Goal: Task Accomplishment & Management: Complete application form

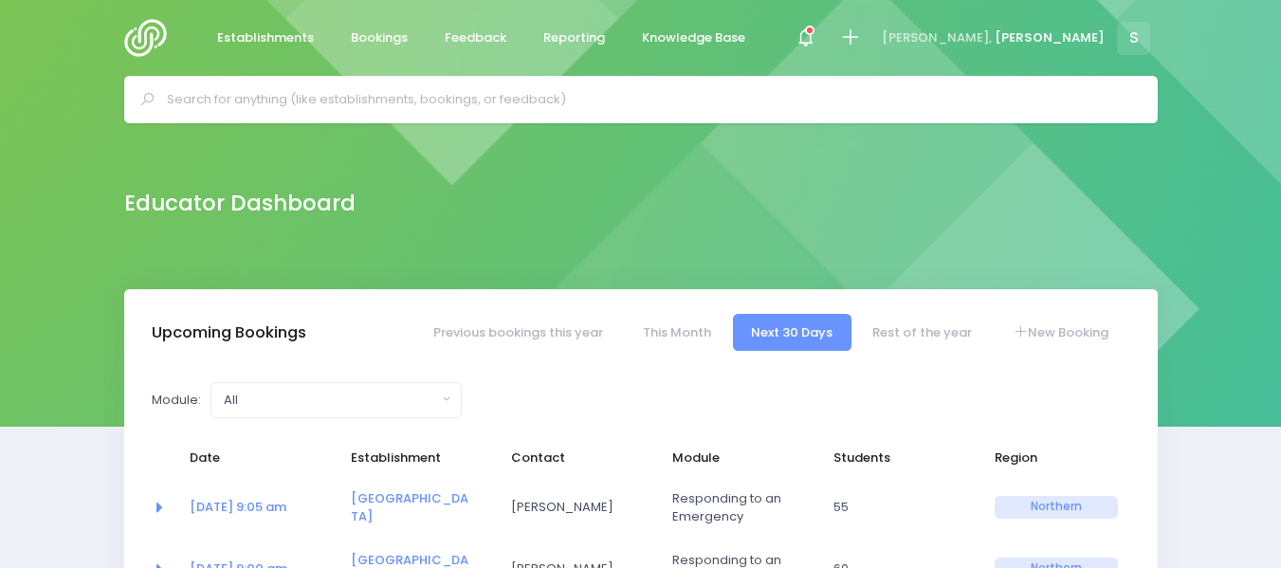
select select "5"
click at [209, 95] on input "text" at bounding box center [649, 99] width 964 height 28
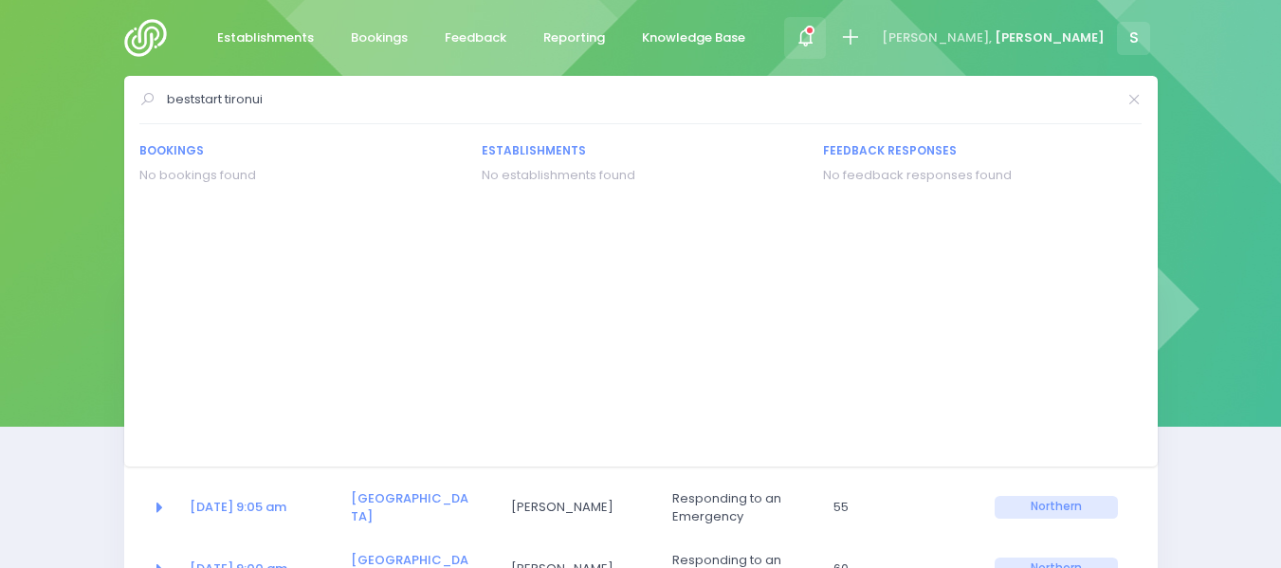
type input "beststart tironui"
click at [816, 38] on icon at bounding box center [805, 38] width 22 height 22
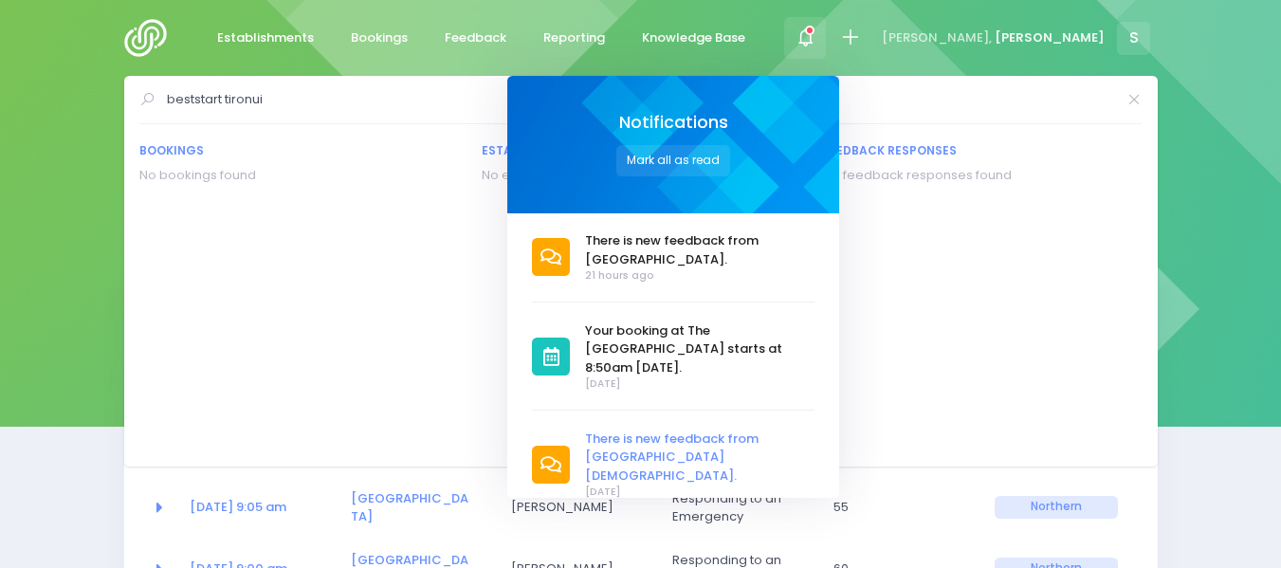
click at [763, 429] on span "There is new feedback from [GEOGRAPHIC_DATA][DEMOGRAPHIC_DATA]." at bounding box center [699, 457] width 229 height 56
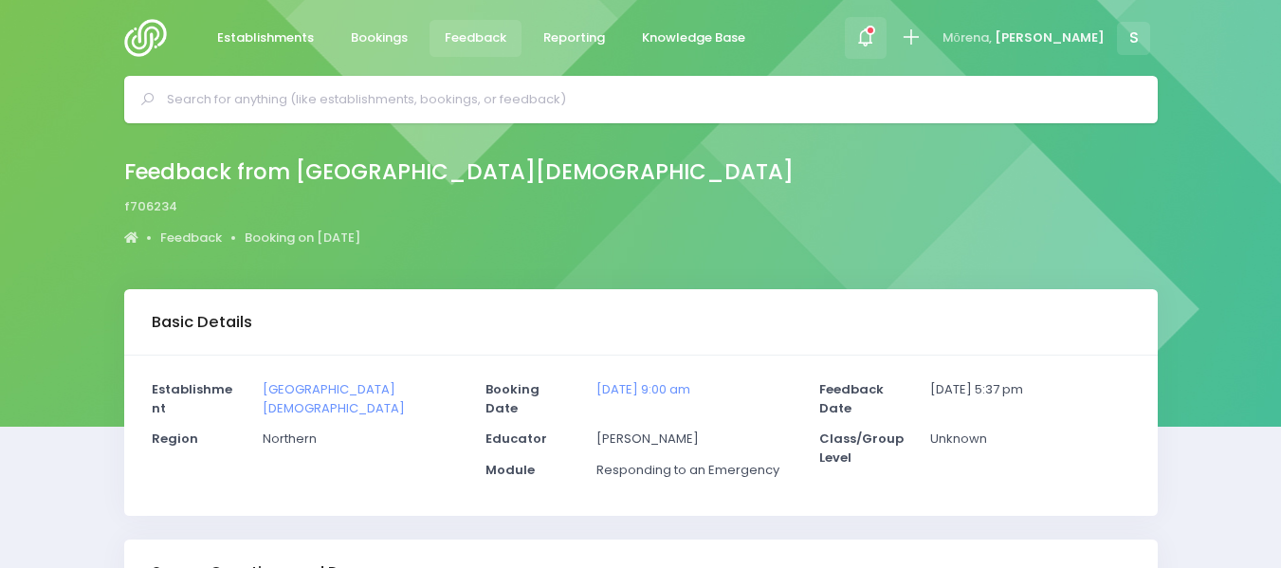
click at [867, 40] on span at bounding box center [866, 38] width 4 height 4
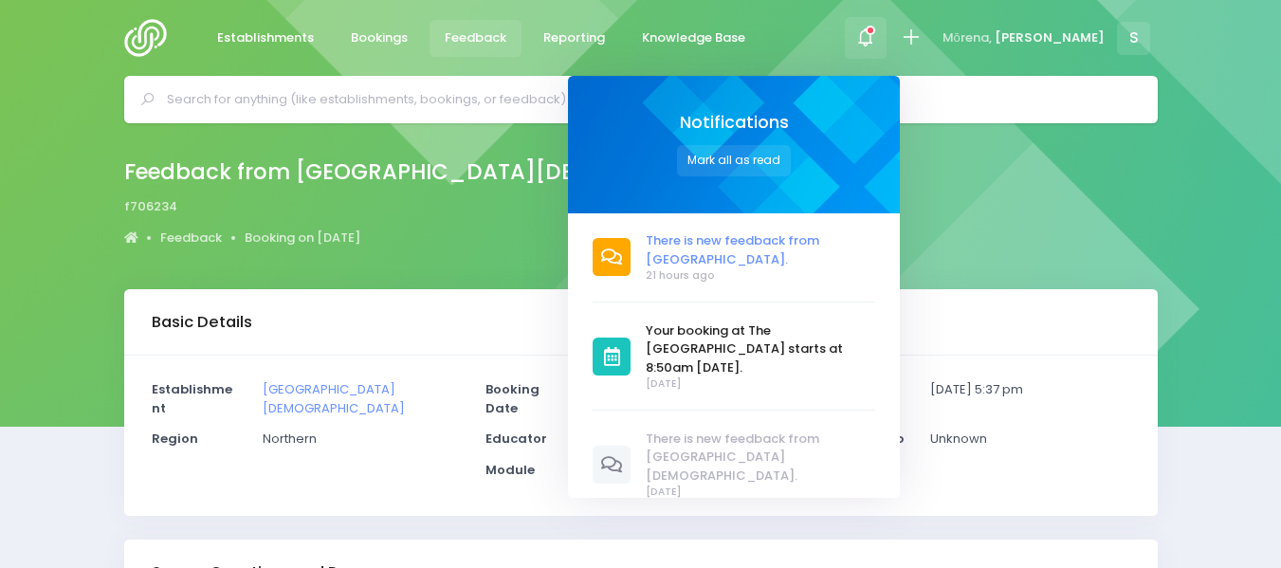
click at [820, 242] on span "There is new feedback from [GEOGRAPHIC_DATA]." at bounding box center [760, 249] width 229 height 37
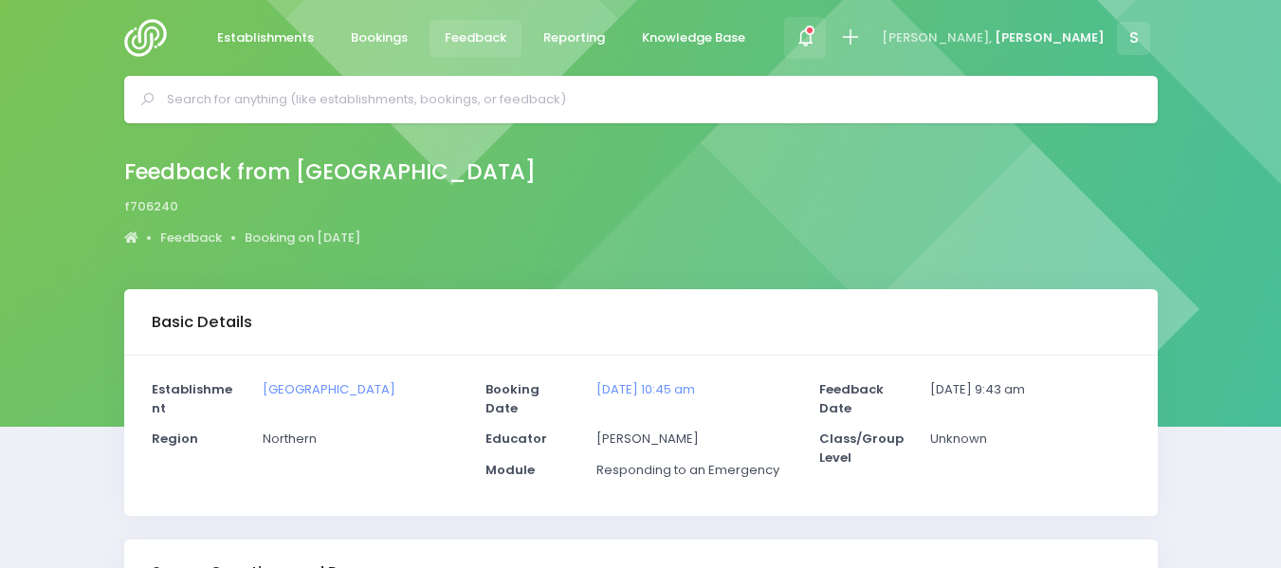
click at [807, 37] on span at bounding box center [805, 38] width 4 height 4
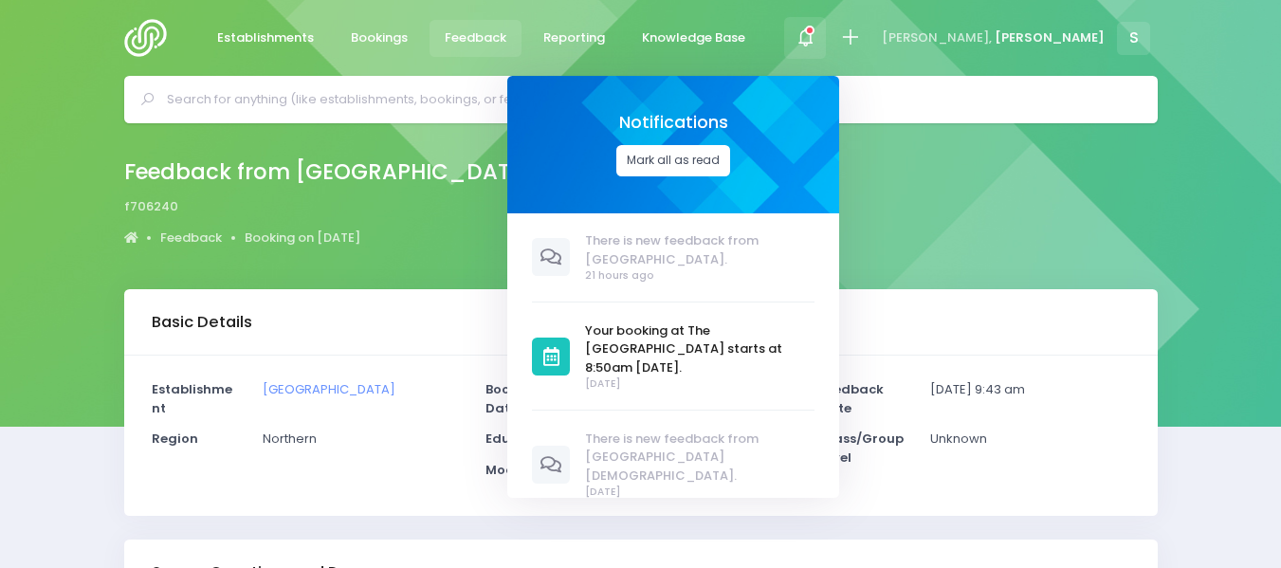
click at [730, 163] on button "Mark all as read" at bounding box center [673, 160] width 114 height 31
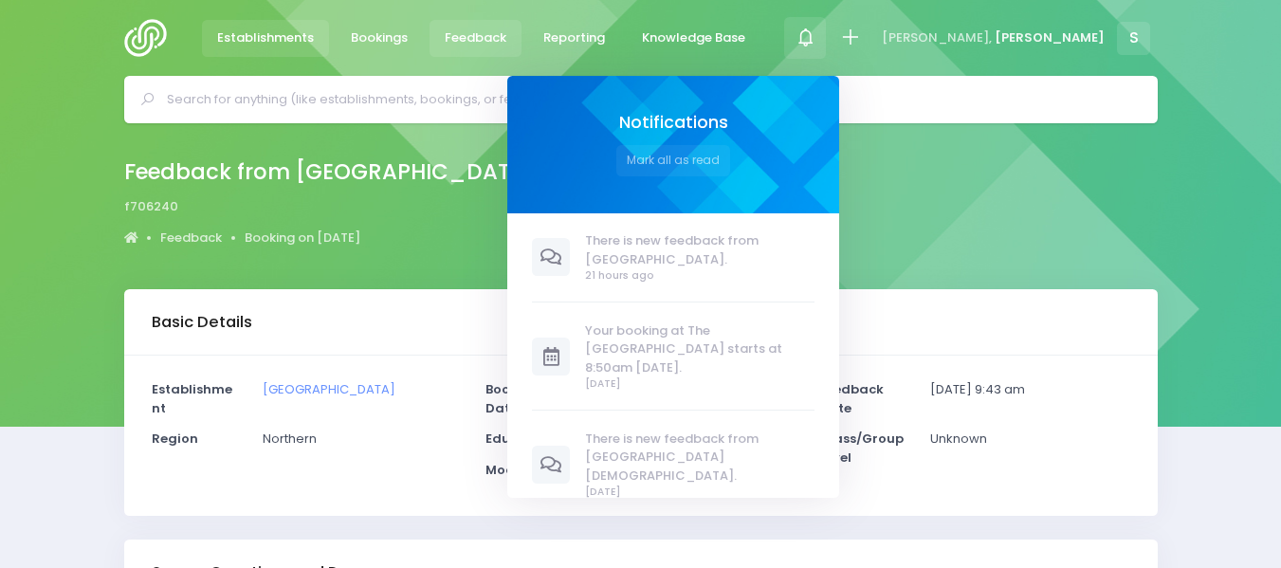
click at [282, 37] on span "Establishments" at bounding box center [265, 37] width 97 height 19
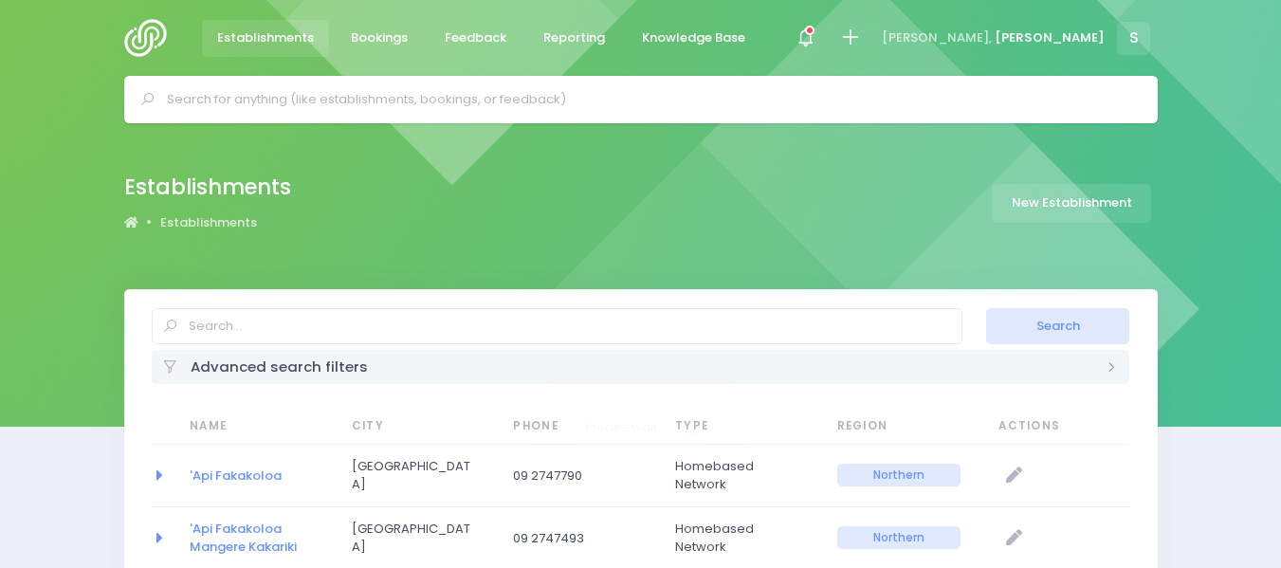
select select "20"
click at [262, 328] on input "text" at bounding box center [557, 326] width 810 height 36
type input "beststart tironui"
click at [986, 308] on button "Search" at bounding box center [1057, 326] width 143 height 36
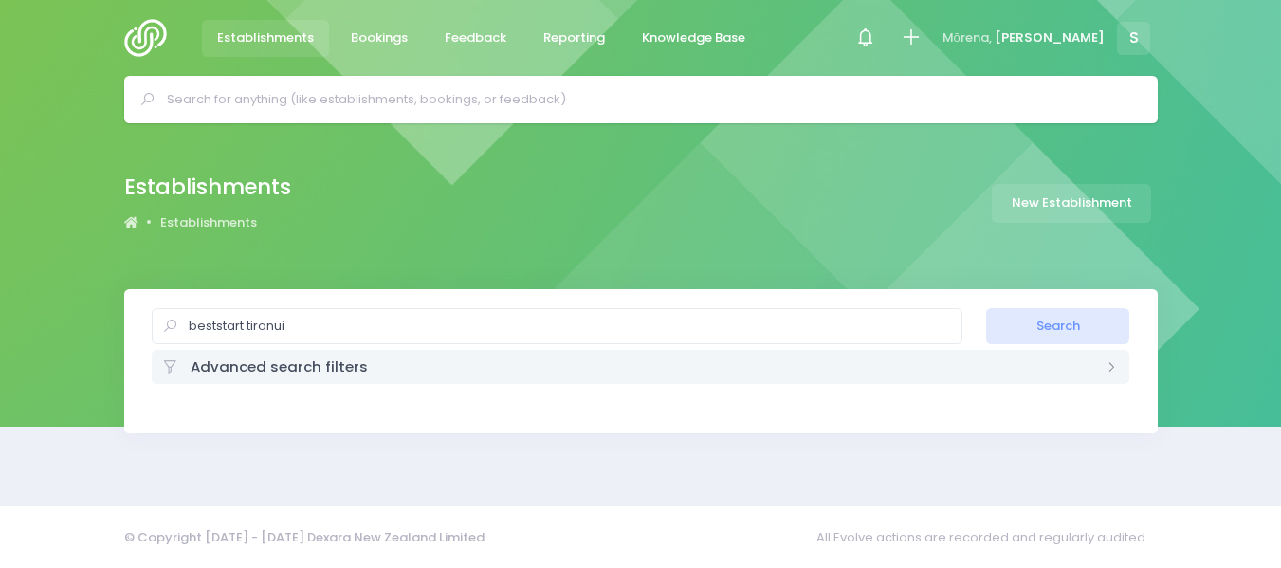
select select "20"
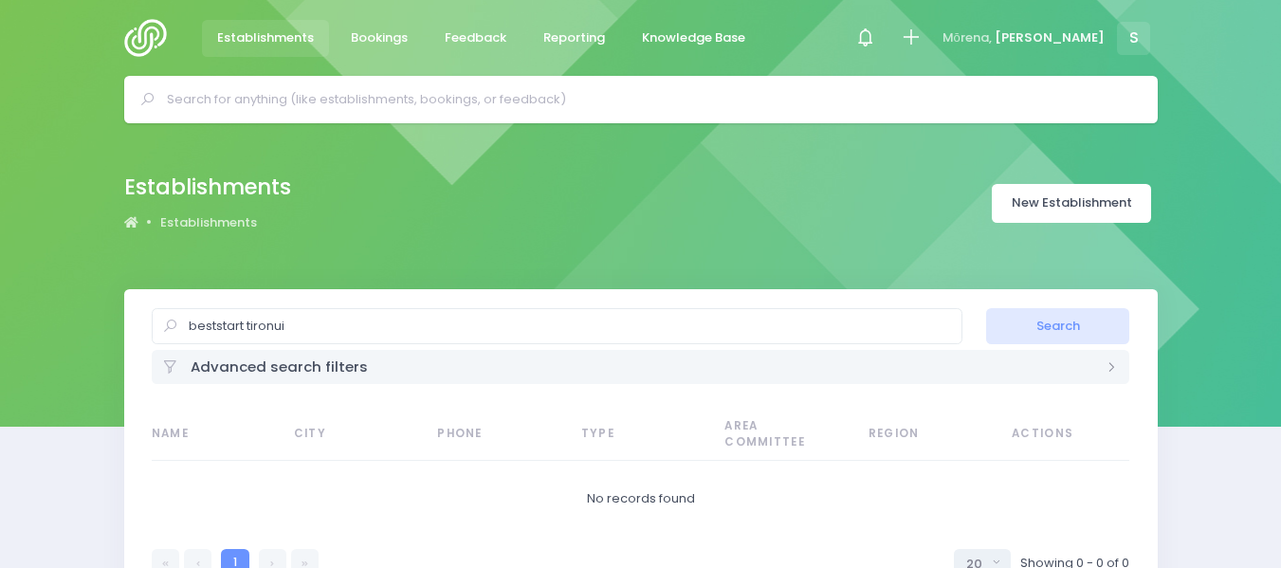
click at [1046, 203] on link "New Establishment" at bounding box center [1071, 203] width 159 height 39
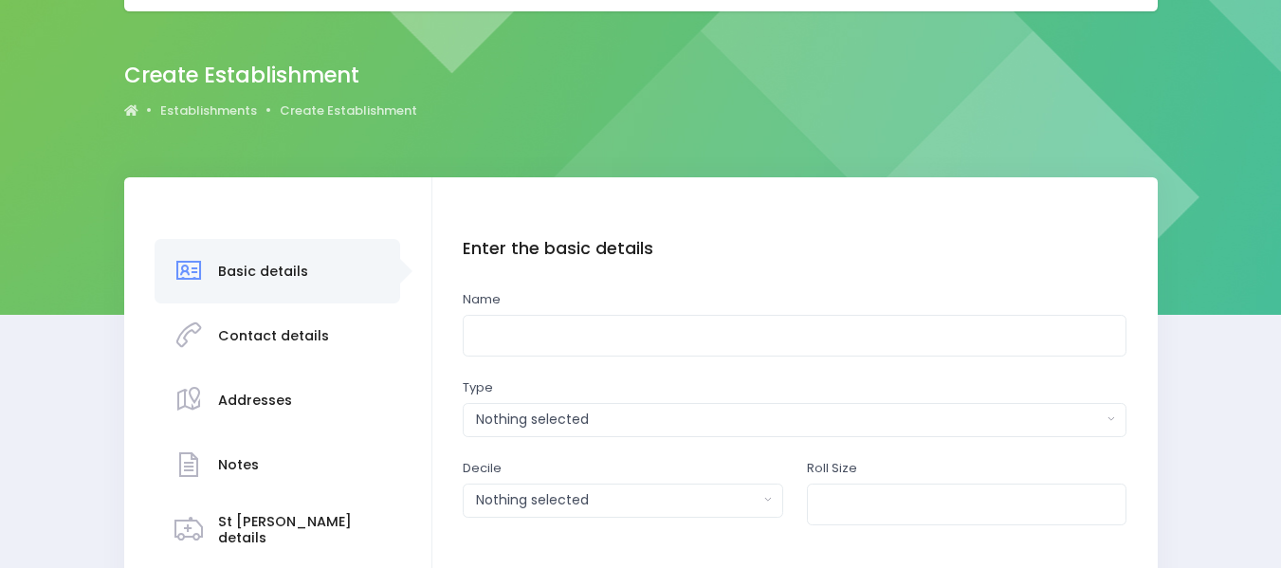
scroll to position [172, 0]
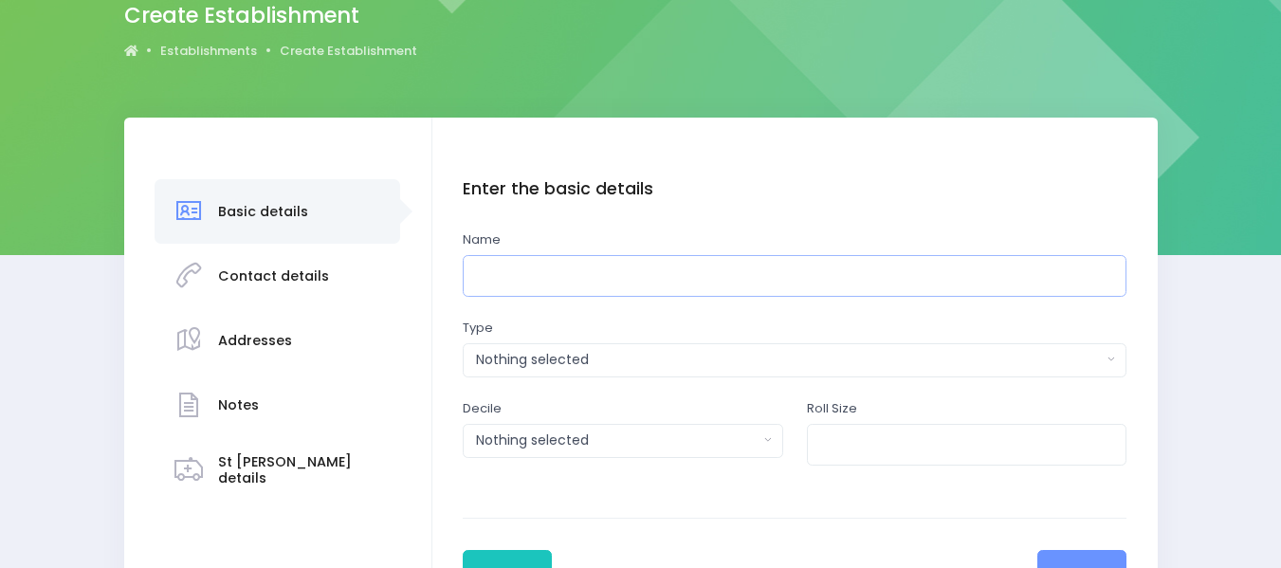
click at [491, 262] on input "text" at bounding box center [795, 276] width 664 height 43
type input "BestStart Tironui"
click at [518, 351] on div "Nothing selected" at bounding box center [789, 360] width 626 height 20
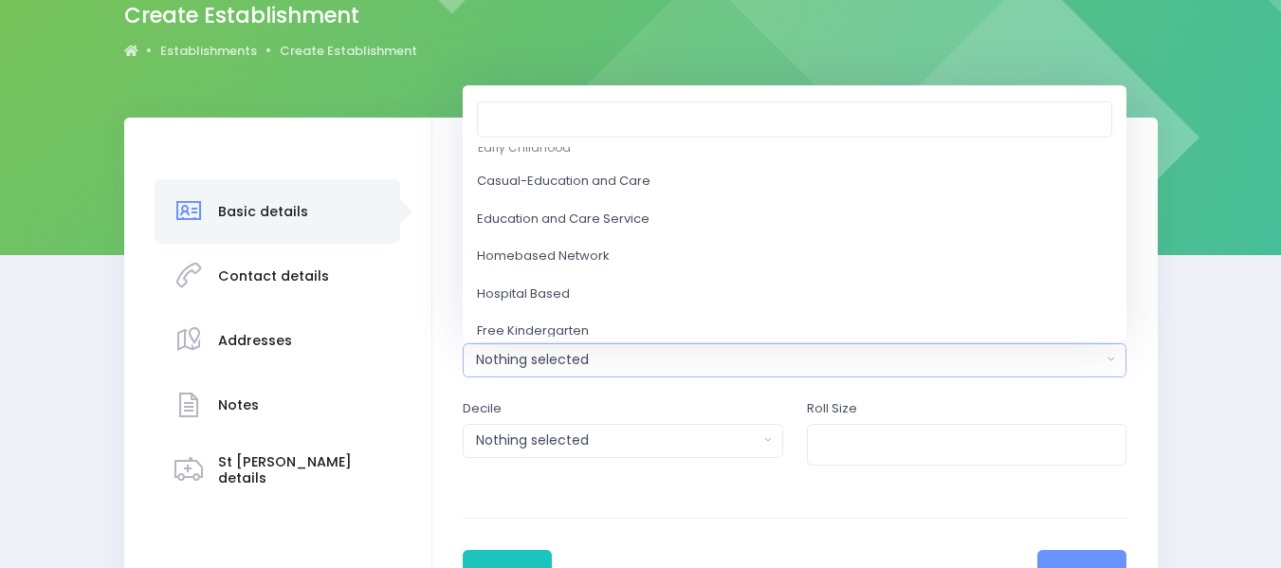
scroll to position [45, 0]
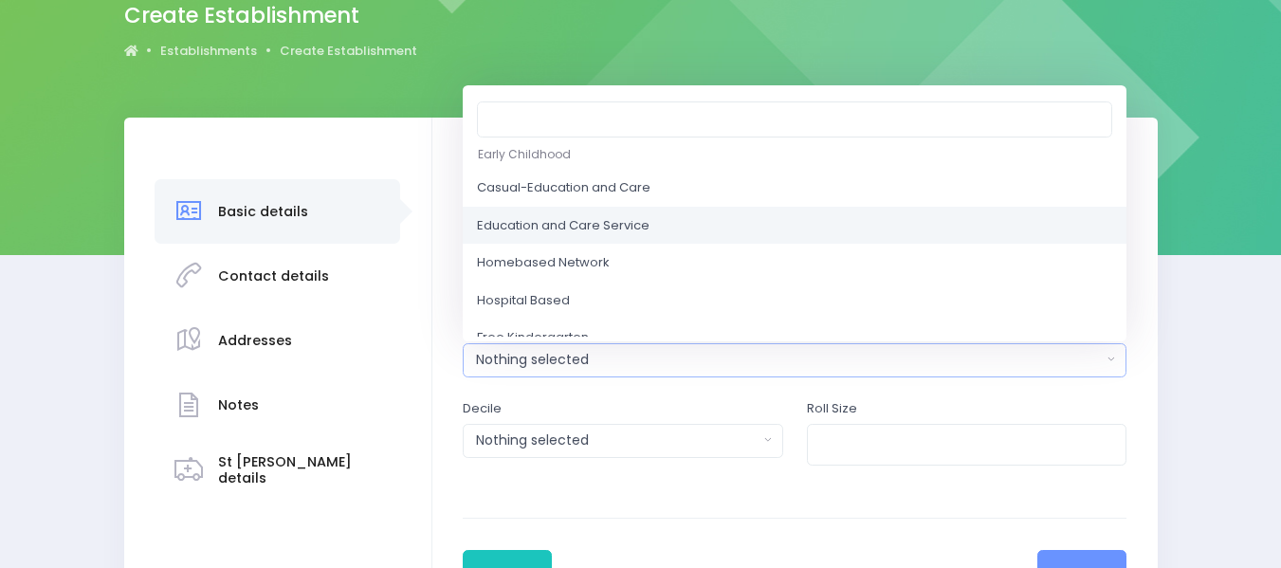
click at [607, 223] on span "Education and Care Service" at bounding box center [563, 225] width 173 height 19
select select "Education and Care Service"
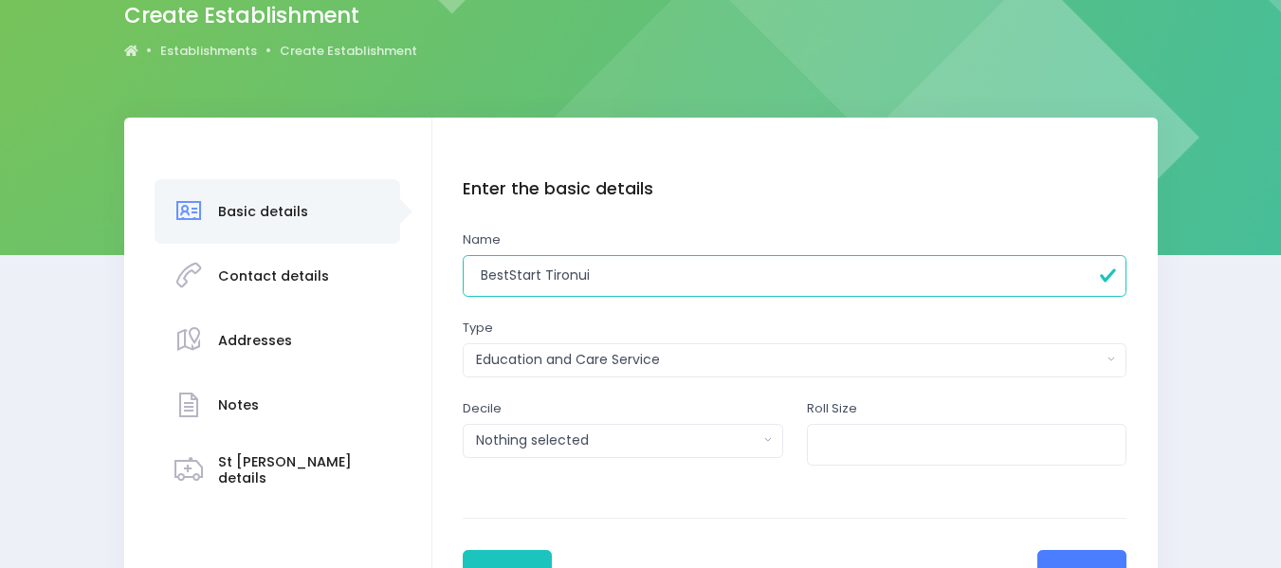
click at [1082, 558] on button "Next" at bounding box center [1082, 573] width 90 height 46
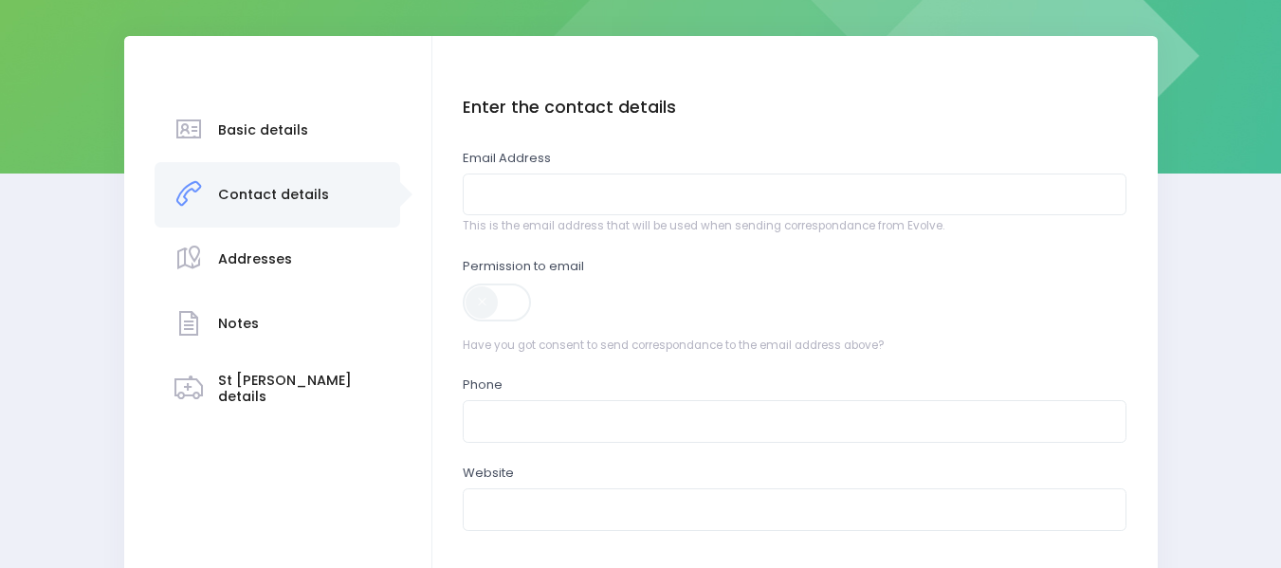
scroll to position [255, 0]
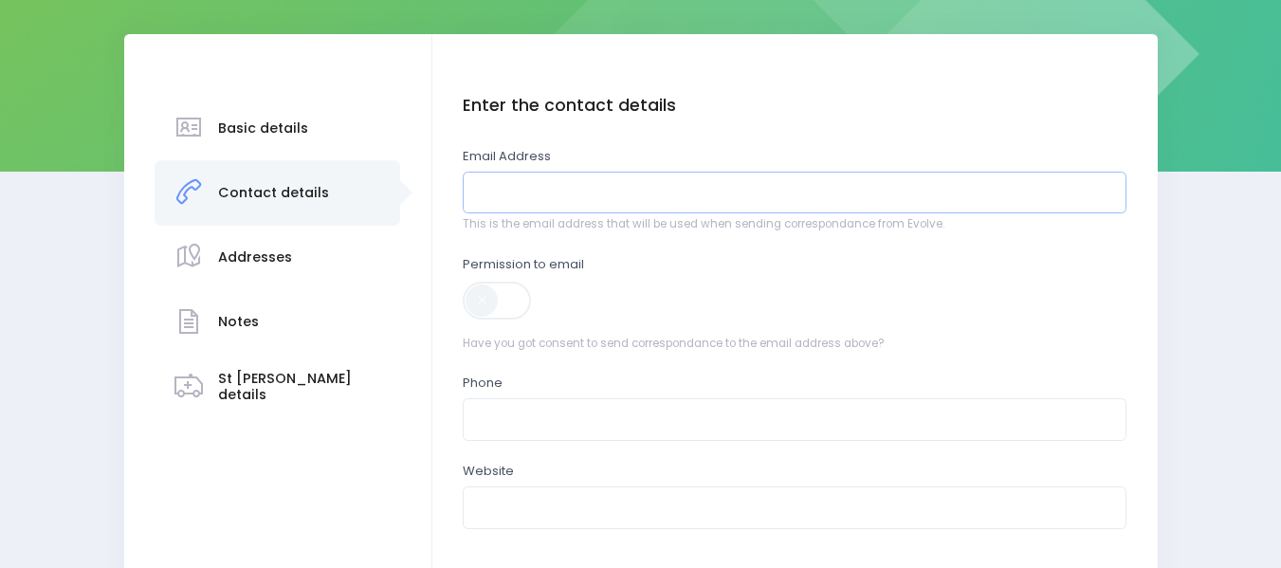
click at [505, 195] on input "email" at bounding box center [795, 193] width 664 height 43
type input "[EMAIL_ADDRESS][DOMAIN_NAME]"
click at [487, 293] on span at bounding box center [498, 301] width 71 height 38
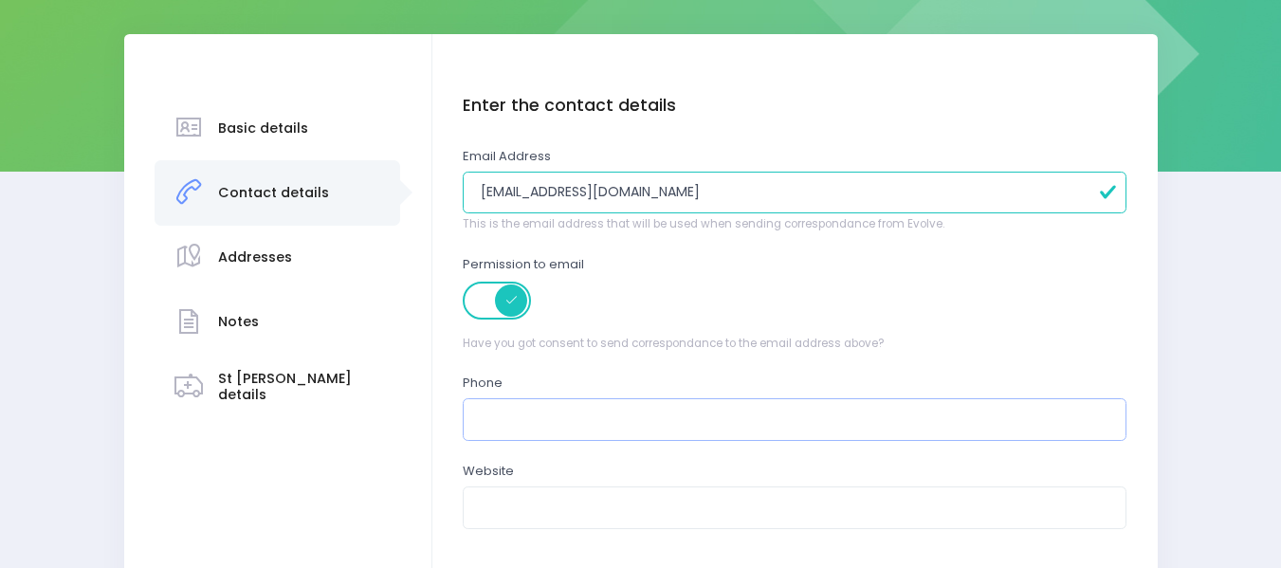
click at [501, 410] on input "text" at bounding box center [795, 419] width 664 height 43
type input "[PHONE_NUMBER]"
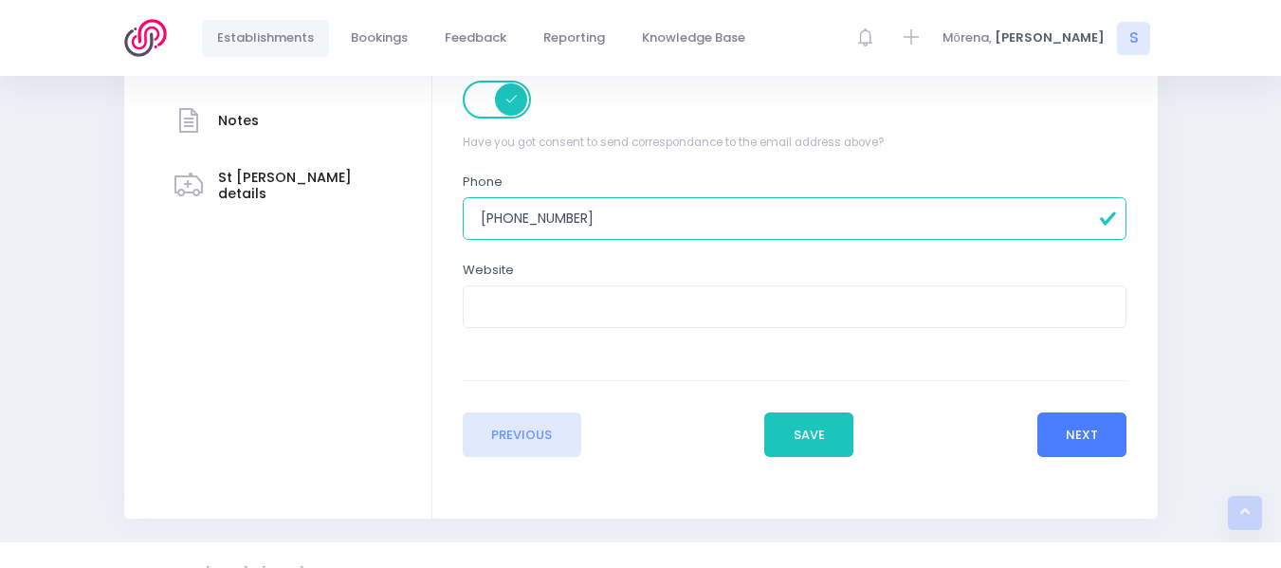
click at [1085, 445] on button "Next" at bounding box center [1082, 435] width 90 height 46
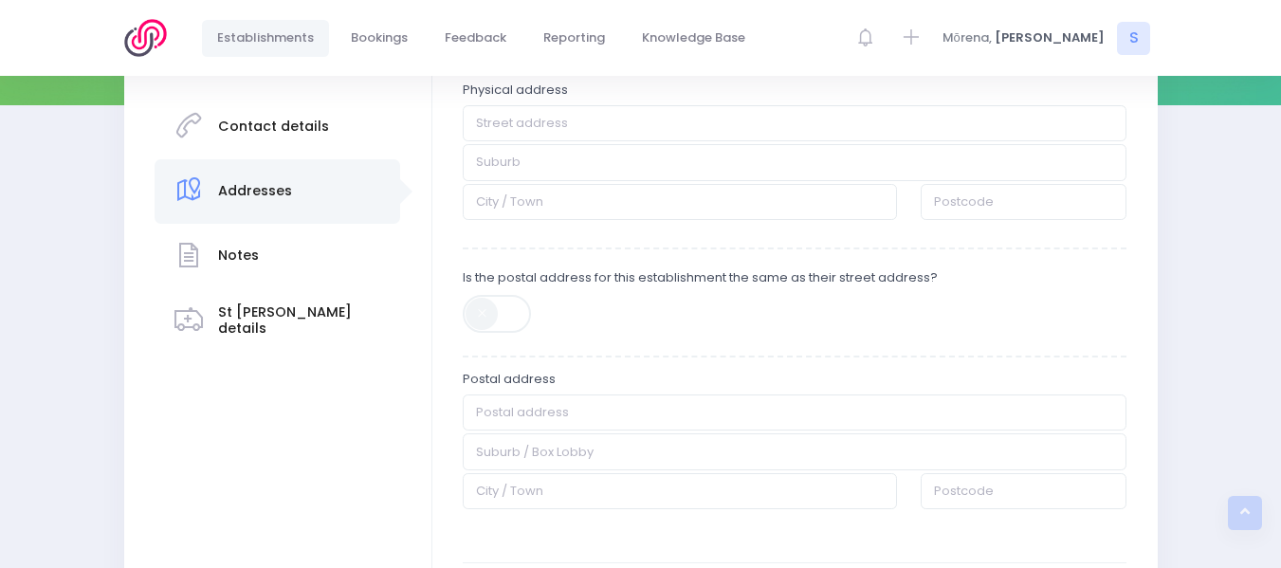
scroll to position [327, 0]
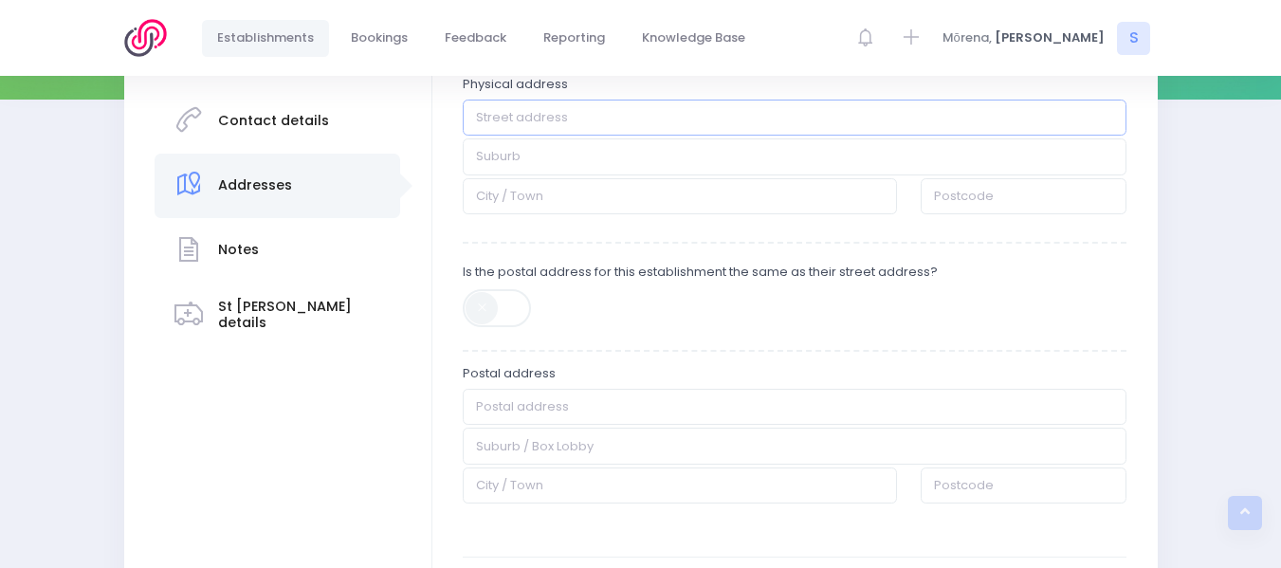
click at [496, 115] on input "text" at bounding box center [795, 118] width 664 height 36
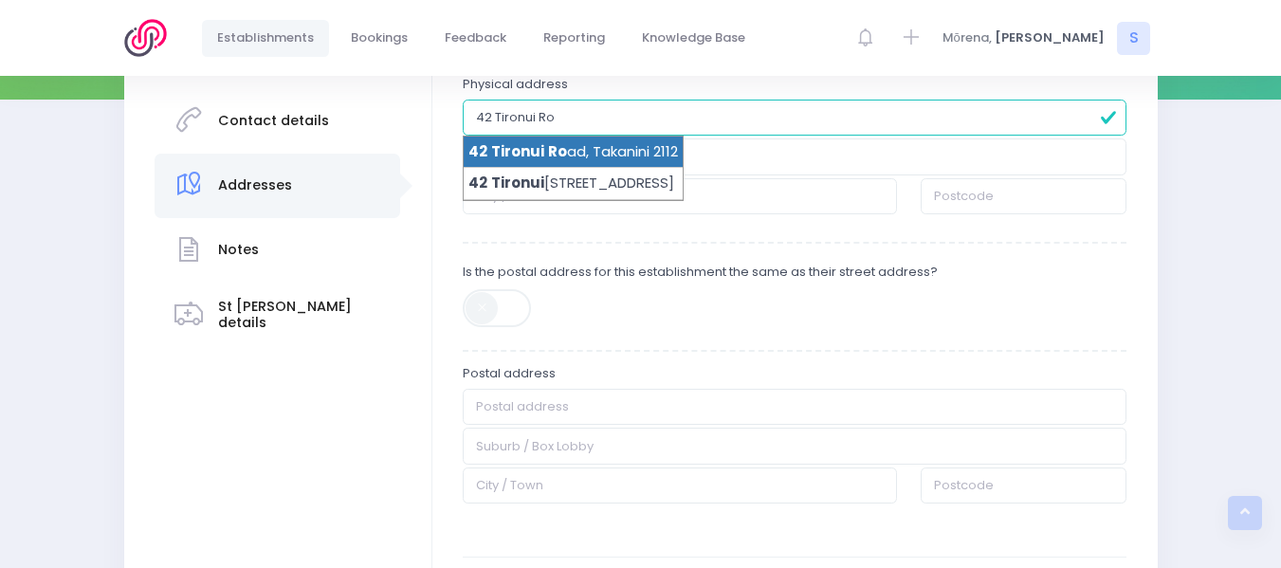
click at [549, 155] on span "Ro" at bounding box center [557, 151] width 19 height 20
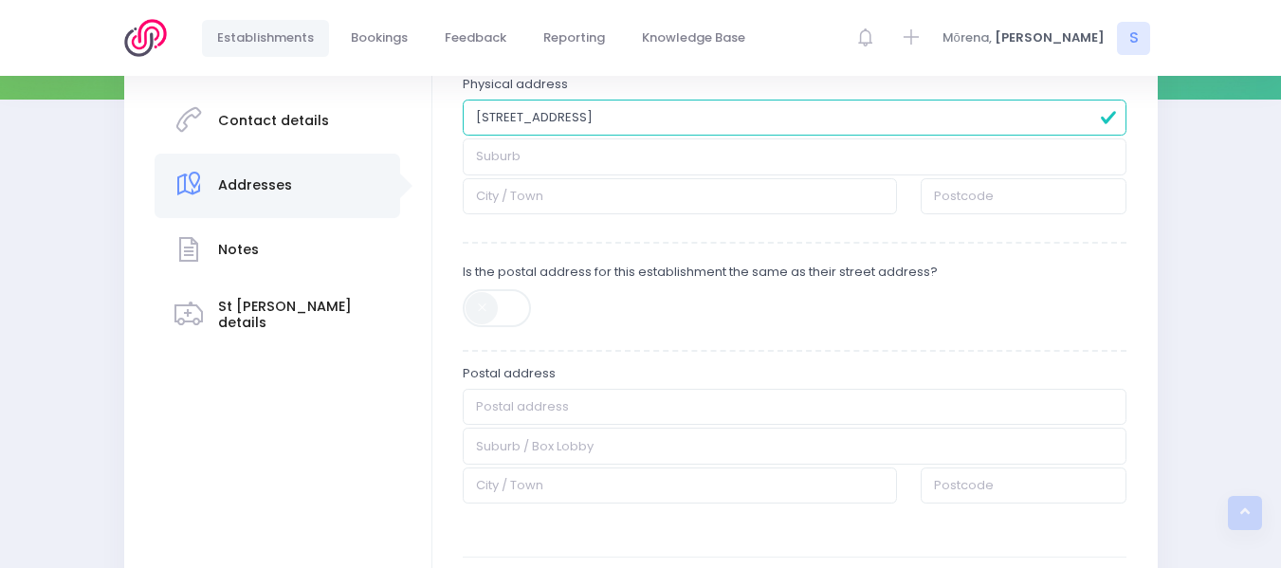
type input "42 Tironui Road"
type input "Takanini"
type input "2112"
click at [478, 301] on span at bounding box center [498, 308] width 71 height 38
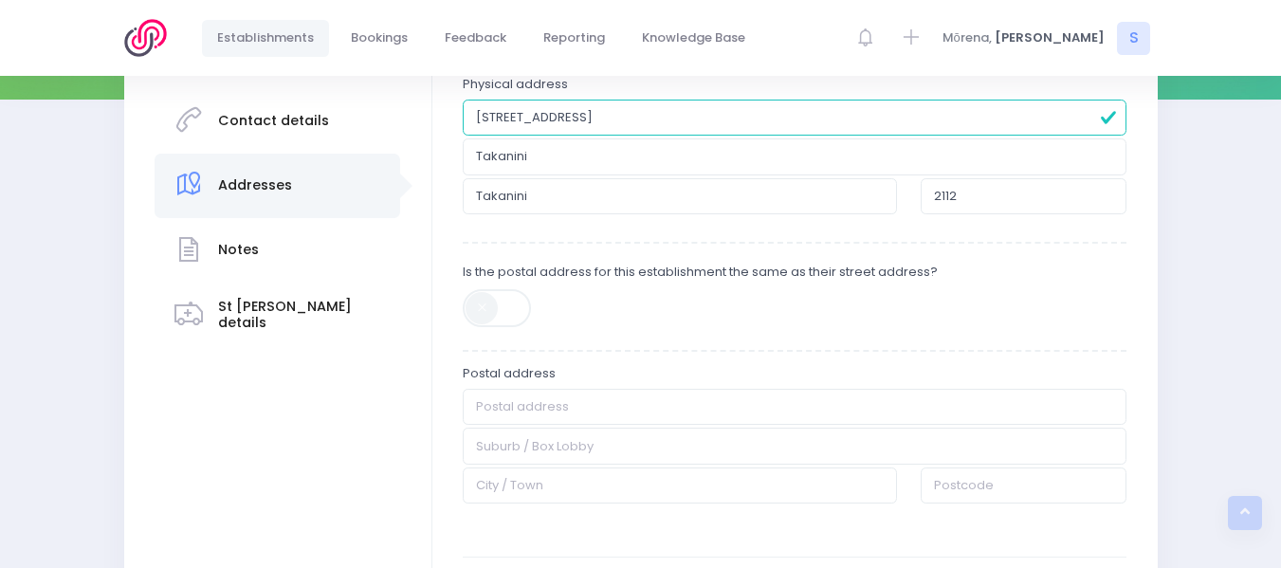
type input "42 Tironui Road"
type input "Takanini"
type input "2112"
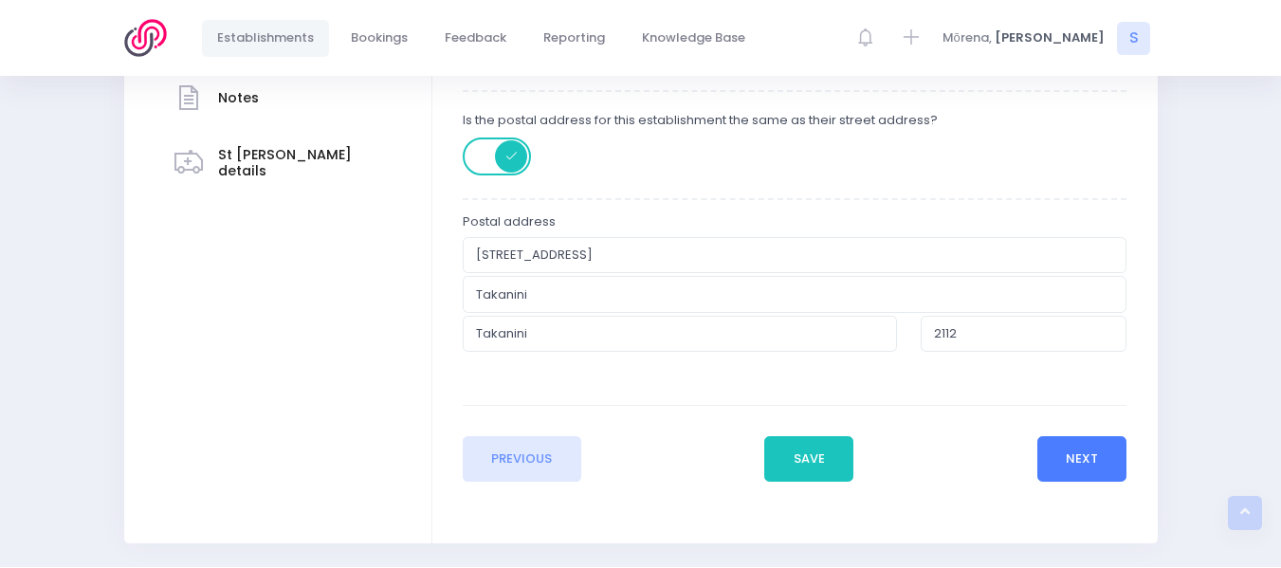
click at [1077, 459] on button "Next" at bounding box center [1082, 459] width 90 height 46
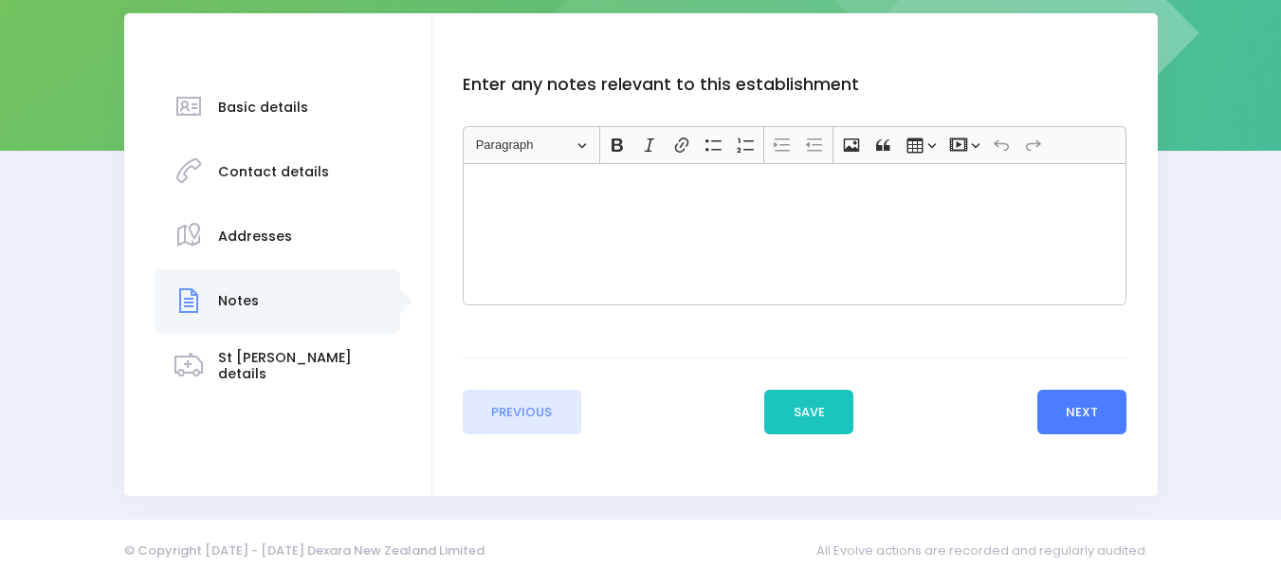
scroll to position [277, 0]
click at [1083, 410] on button "Next" at bounding box center [1082, 412] width 90 height 46
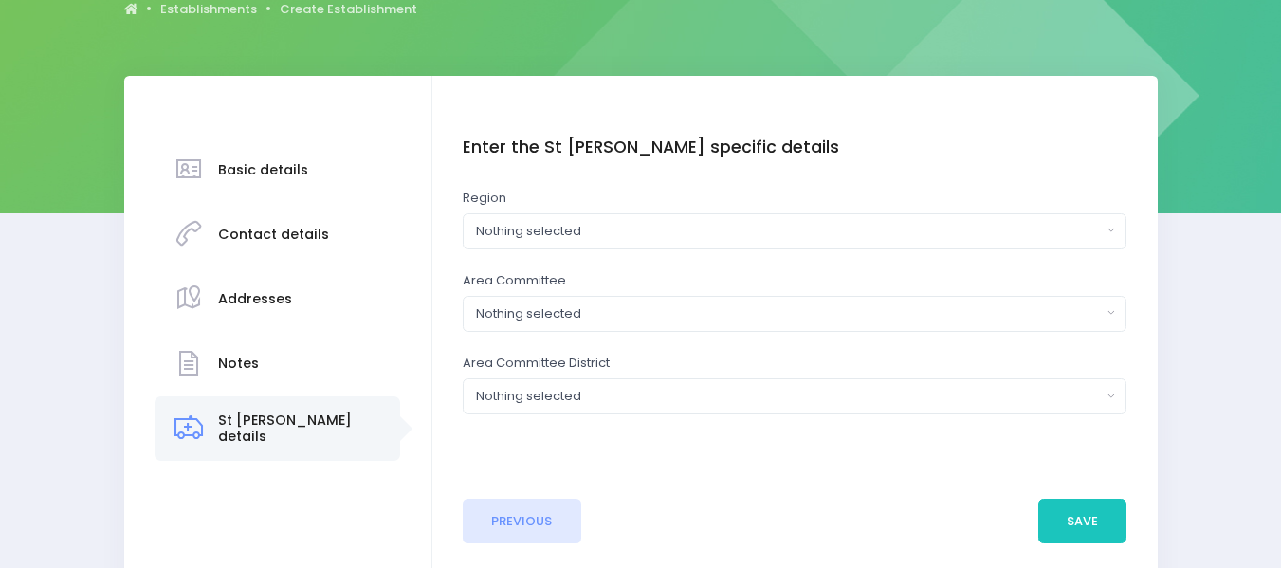
scroll to position [231, 0]
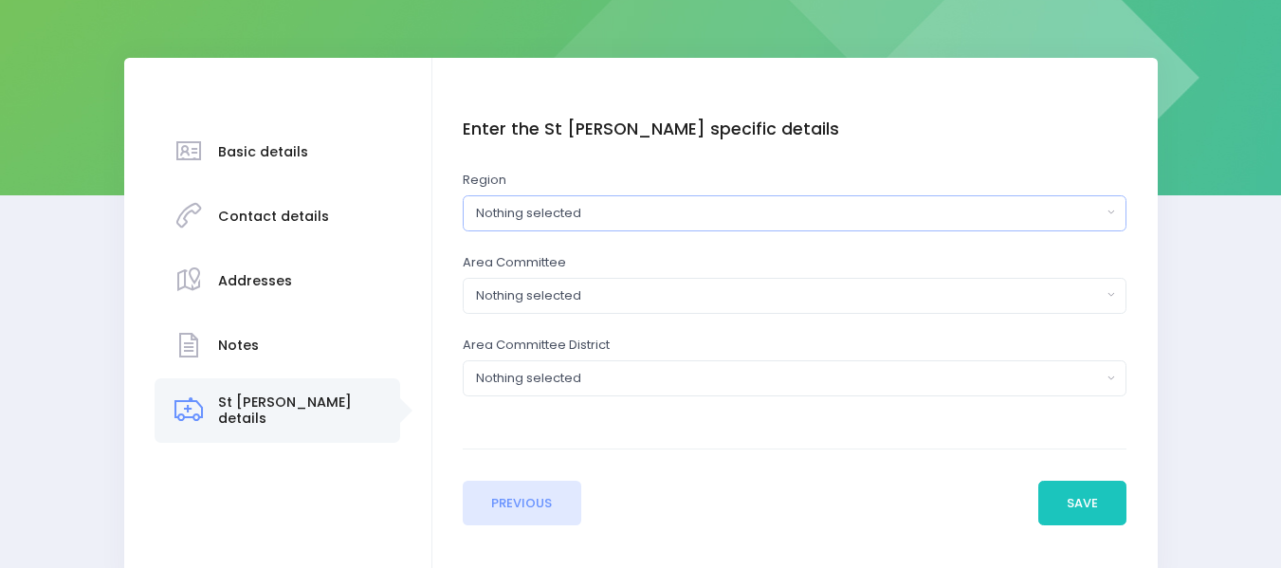
click at [505, 212] on div "Nothing selected" at bounding box center [789, 213] width 626 height 19
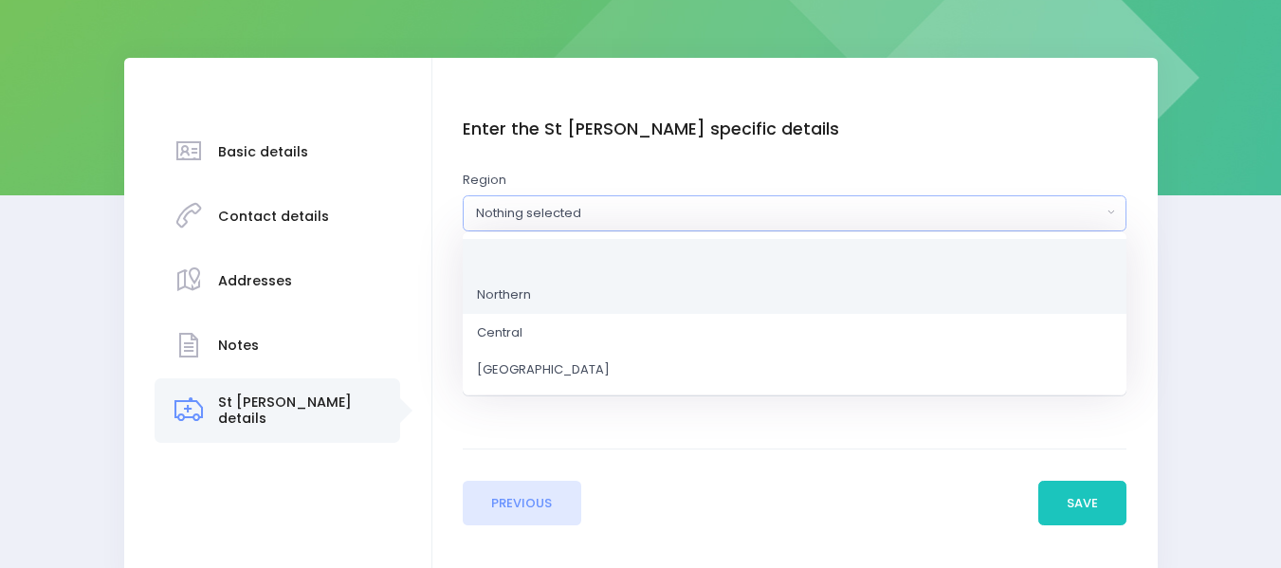
click at [521, 298] on span "Northern" at bounding box center [504, 294] width 54 height 19
select select "Northern"
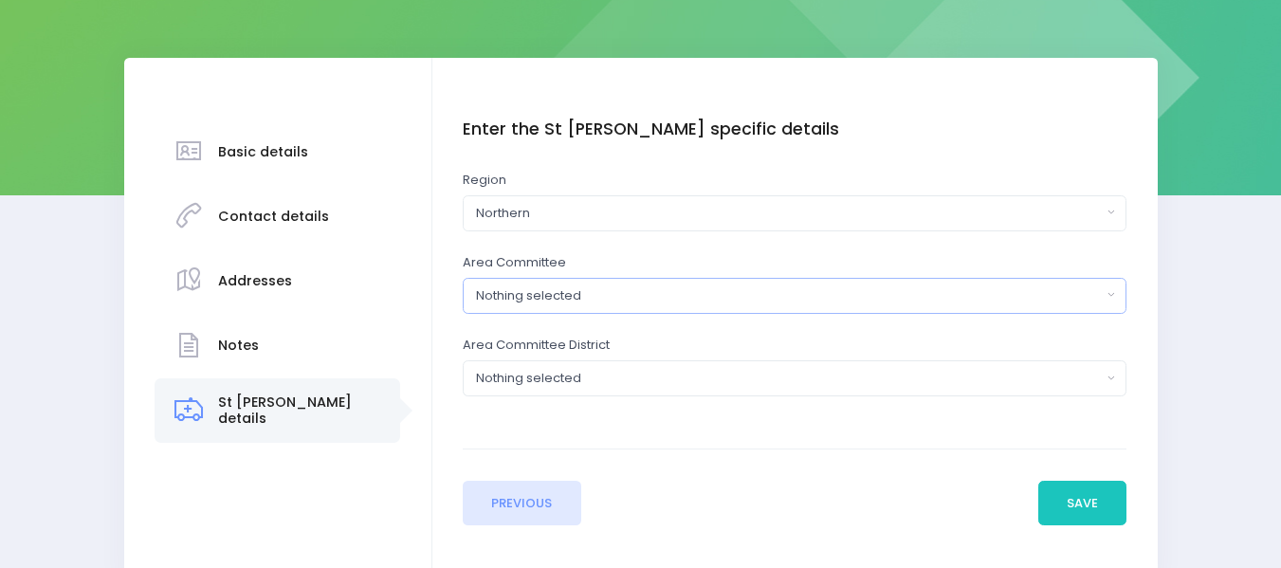
click at [521, 309] on button "Nothing selected" at bounding box center [795, 296] width 664 height 36
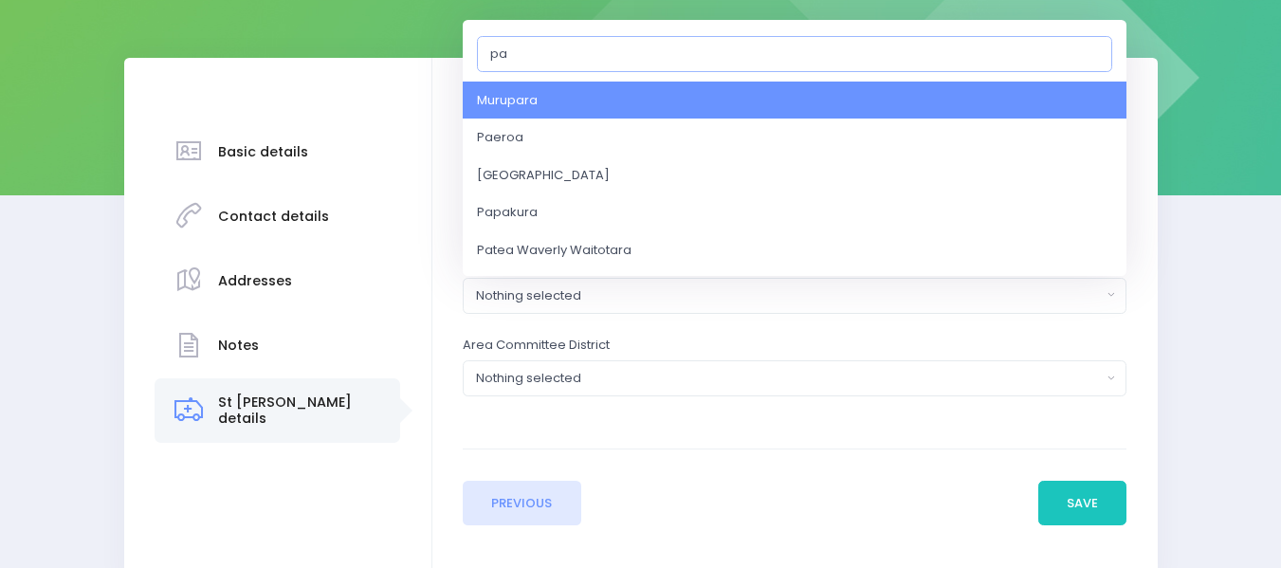
type input "pap"
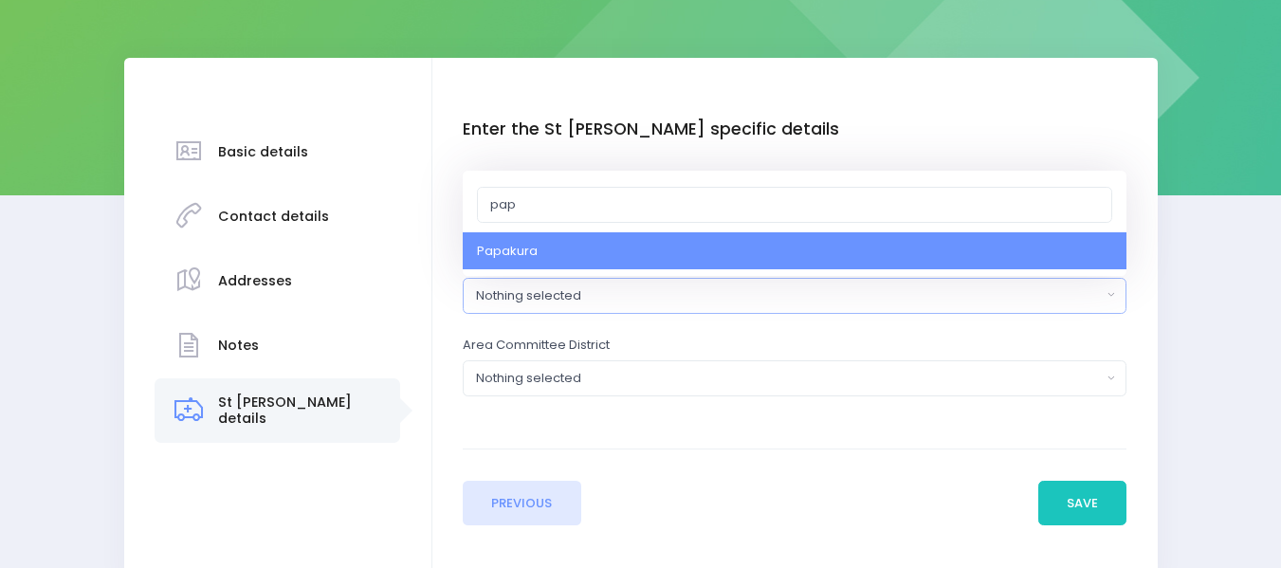
click at [515, 252] on span "Papakura" at bounding box center [507, 251] width 61 height 19
select select "Papakura"
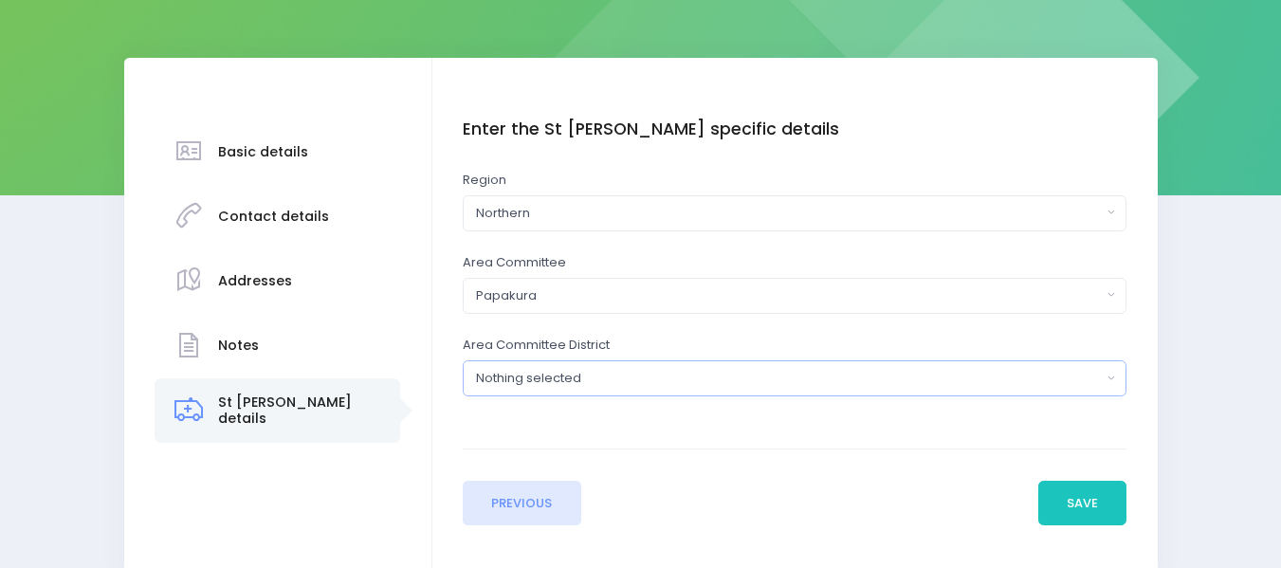
click at [543, 373] on div "Nothing selected" at bounding box center [789, 378] width 626 height 19
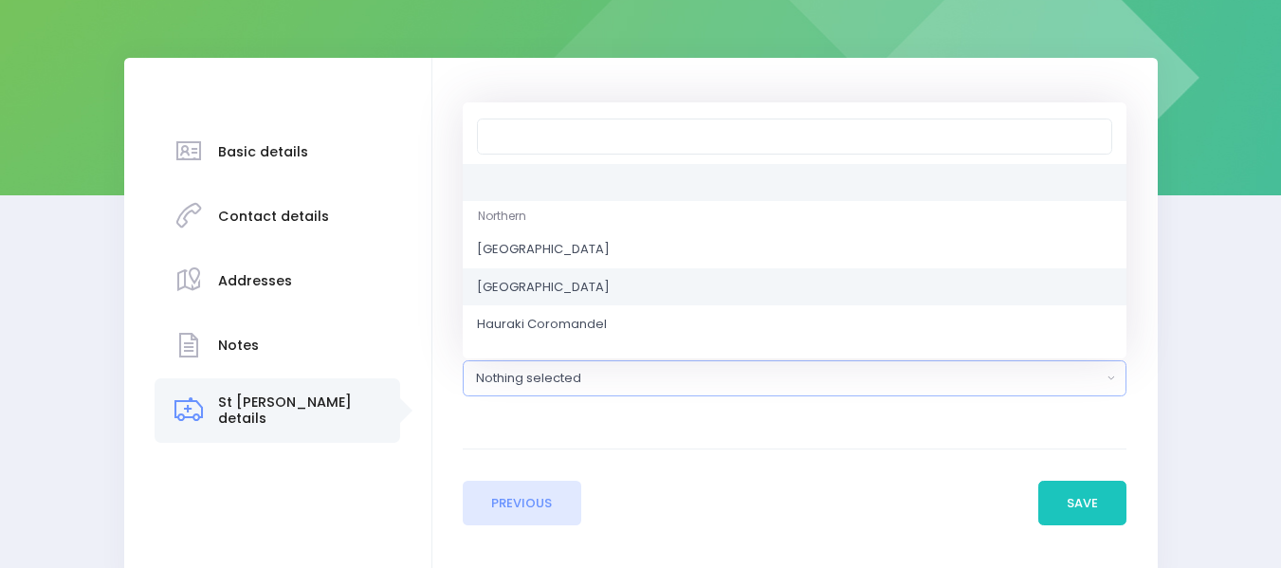
click at [545, 286] on span "Auckland Southeast" at bounding box center [543, 287] width 133 height 19
select select "Auckland Southeast"
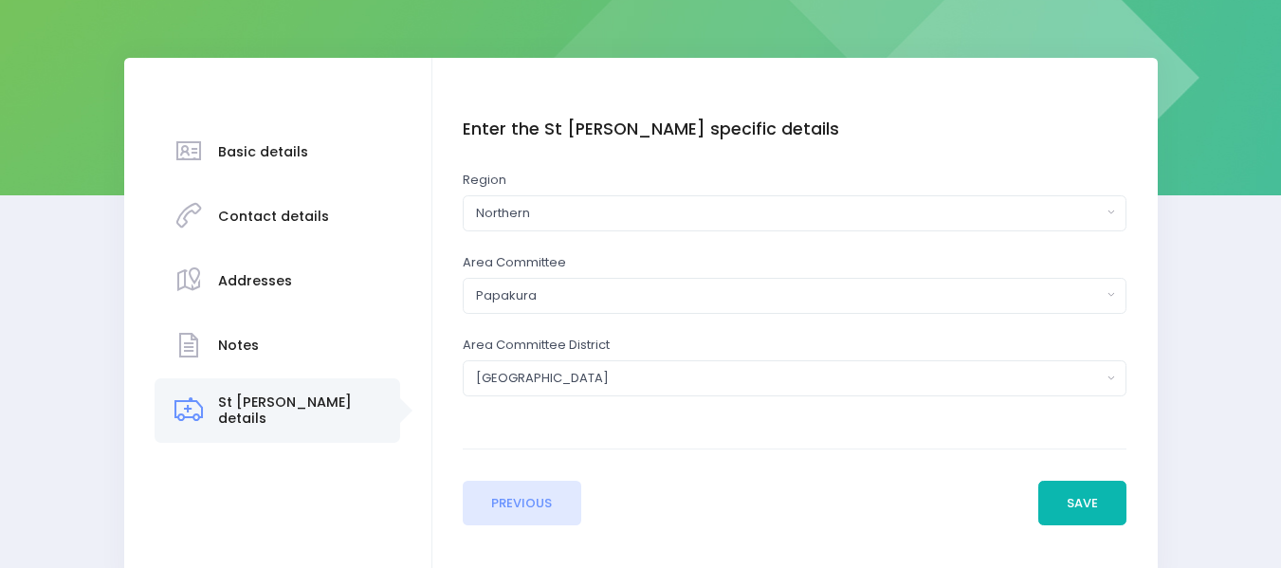
click at [1081, 489] on button "Save" at bounding box center [1082, 504] width 89 height 46
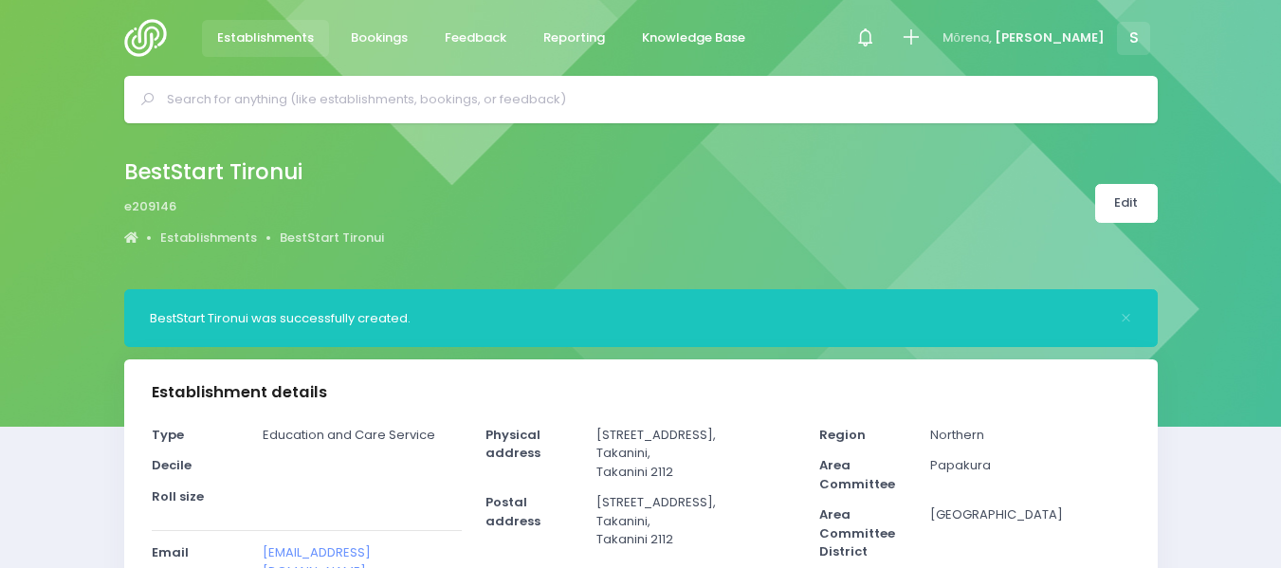
select select "5"
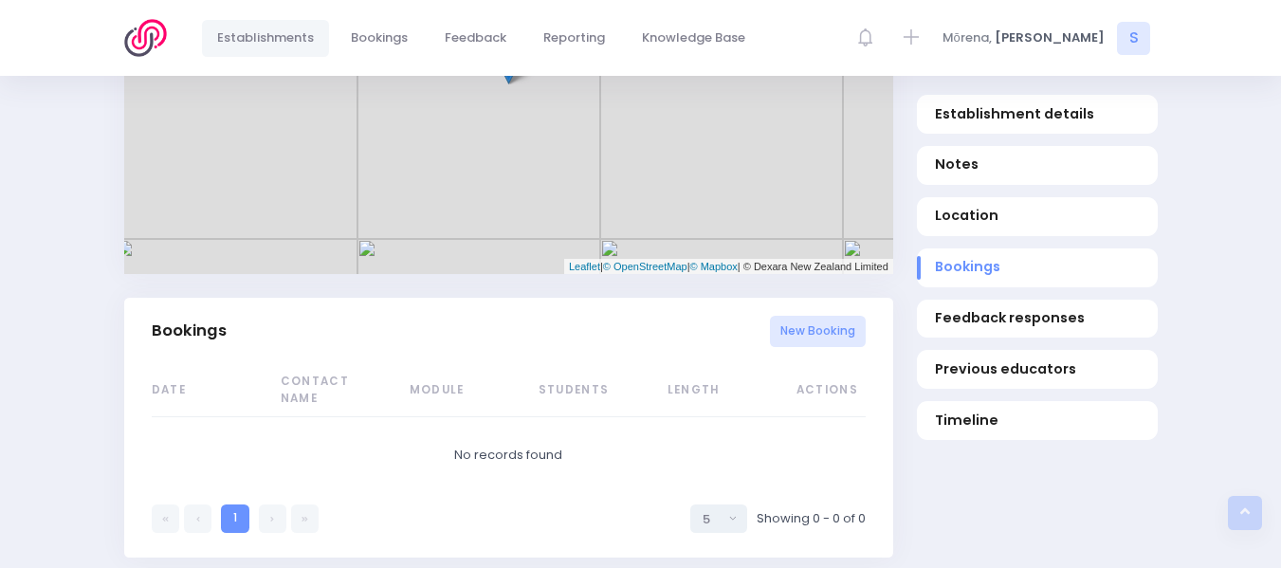
scroll to position [1040, 0]
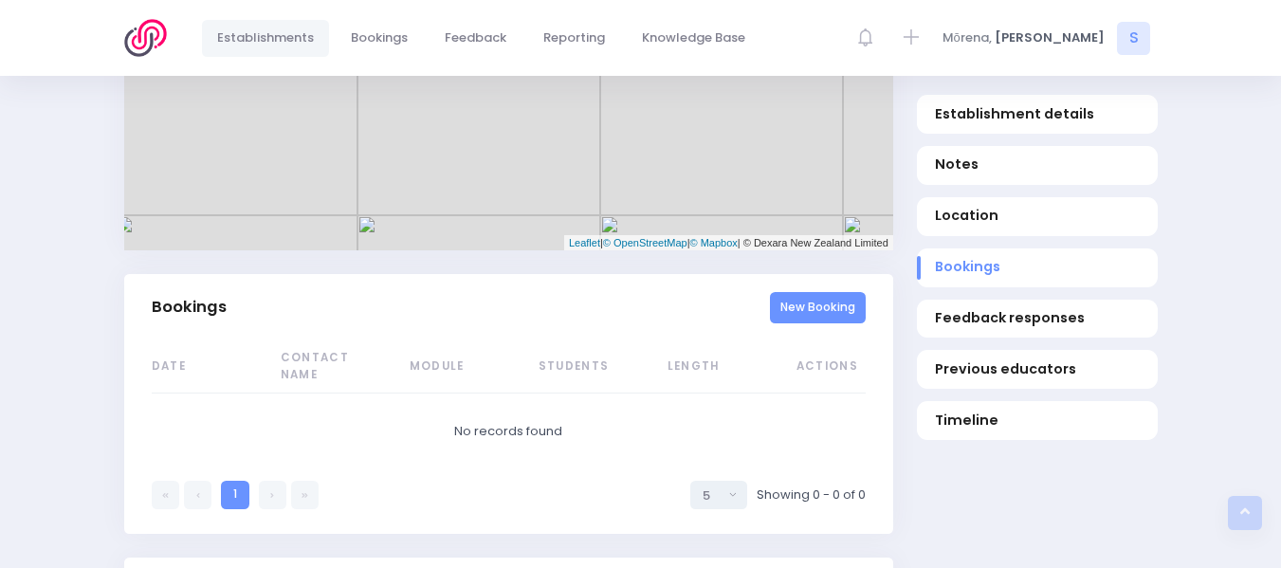
click at [818, 292] on link "New Booking" at bounding box center [818, 307] width 96 height 31
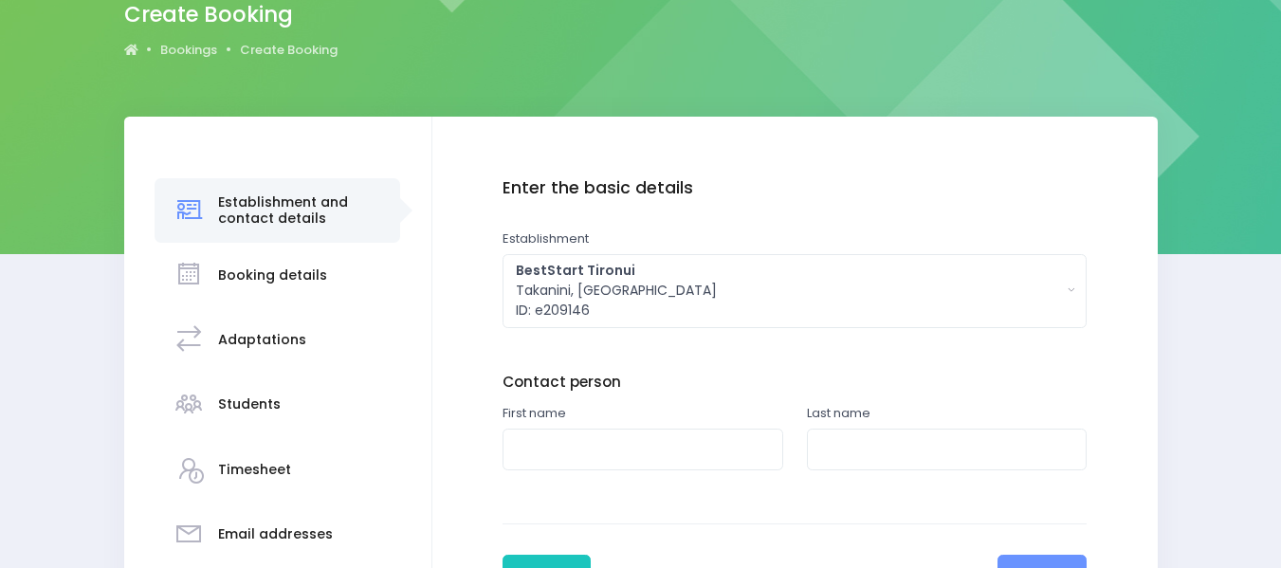
scroll to position [280, 0]
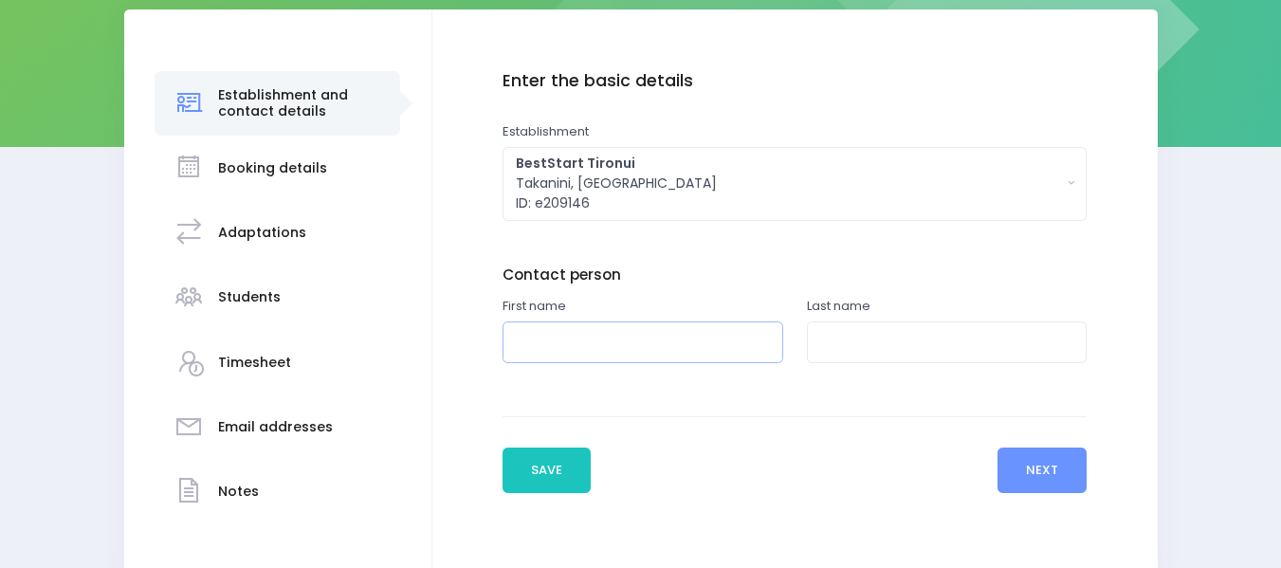
click at [527, 337] on input "text" at bounding box center [642, 342] width 281 height 43
type input "Tiare"
click at [845, 338] on input "text" at bounding box center [947, 342] width 281 height 43
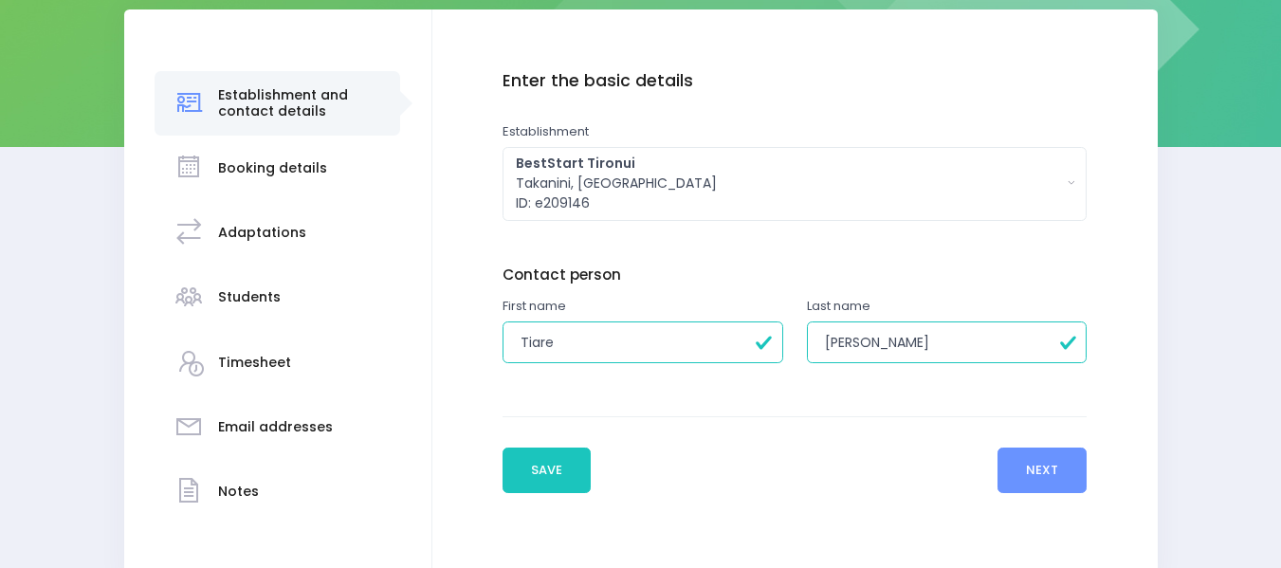
type input "Eliu"
click at [1046, 472] on button "Next" at bounding box center [1042, 470] width 90 height 46
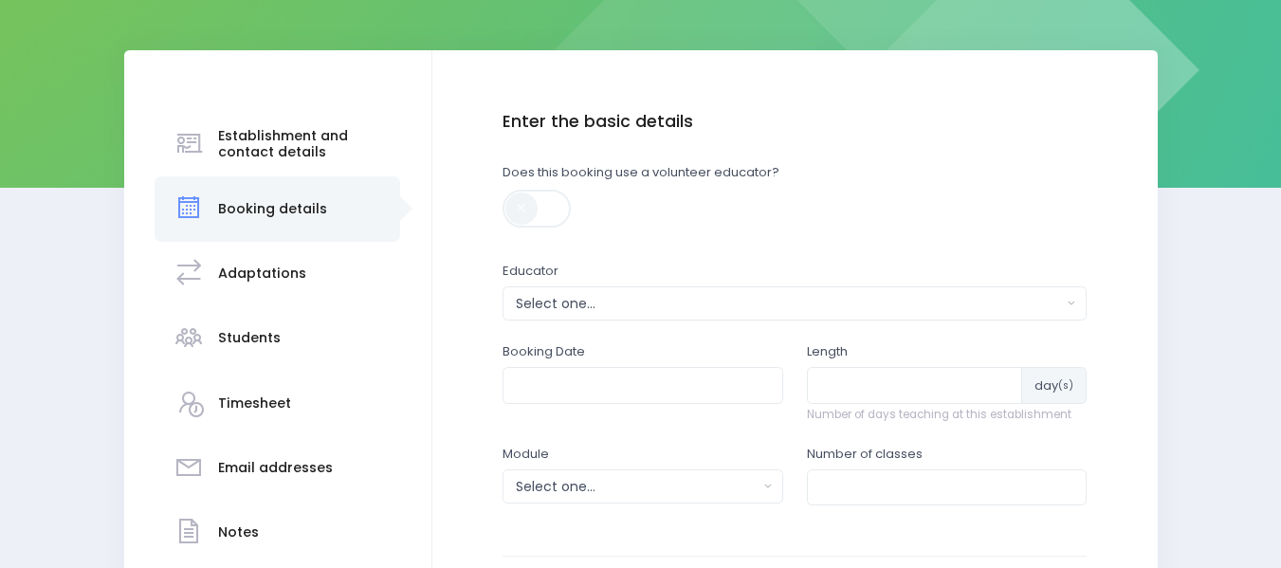
scroll to position [263, 0]
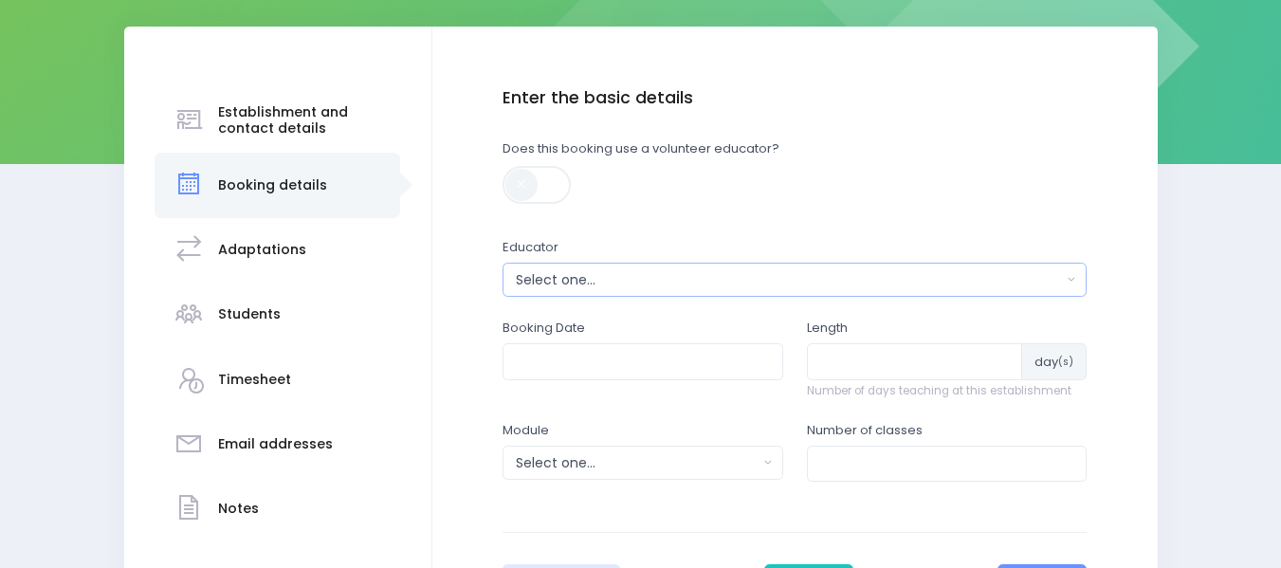
click at [610, 273] on div "Select one..." at bounding box center [789, 280] width 546 height 20
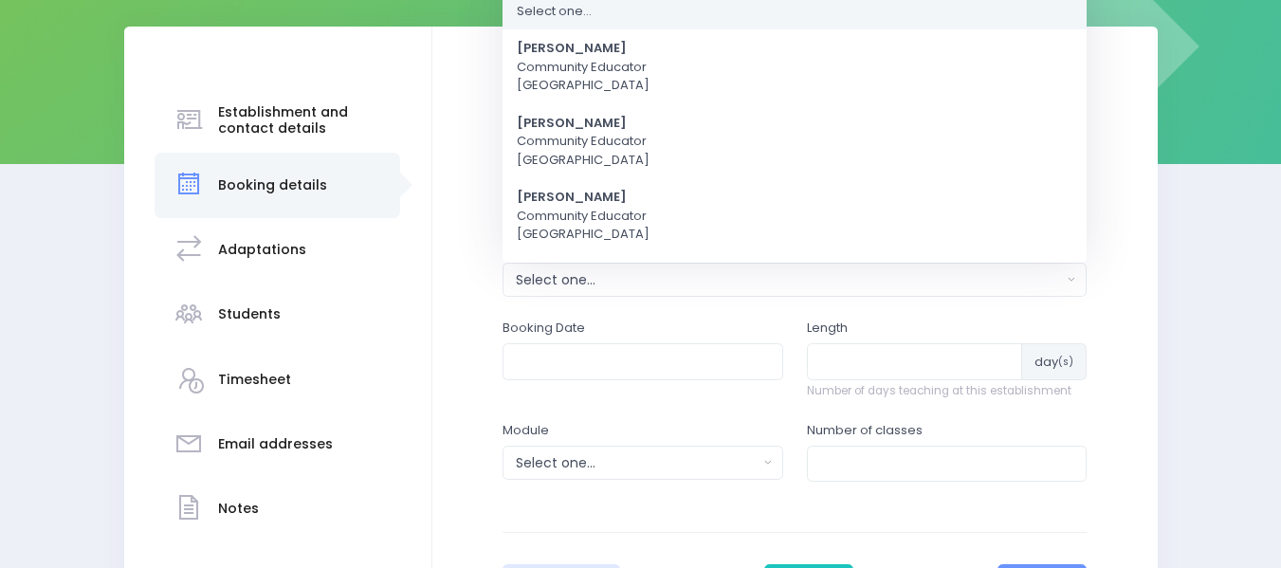
scroll to position [0, 0]
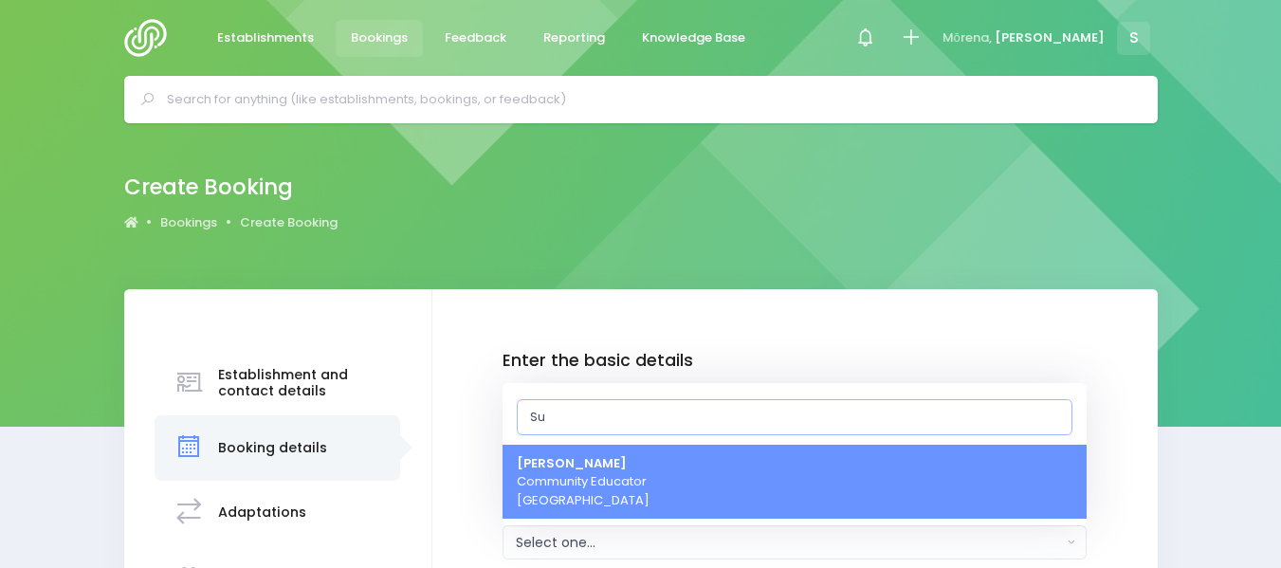
type input "[PERSON_NAME]"
click at [585, 479] on span "Sue Lowry Community Educator Northern Region" at bounding box center [583, 482] width 133 height 56
select select "121363"
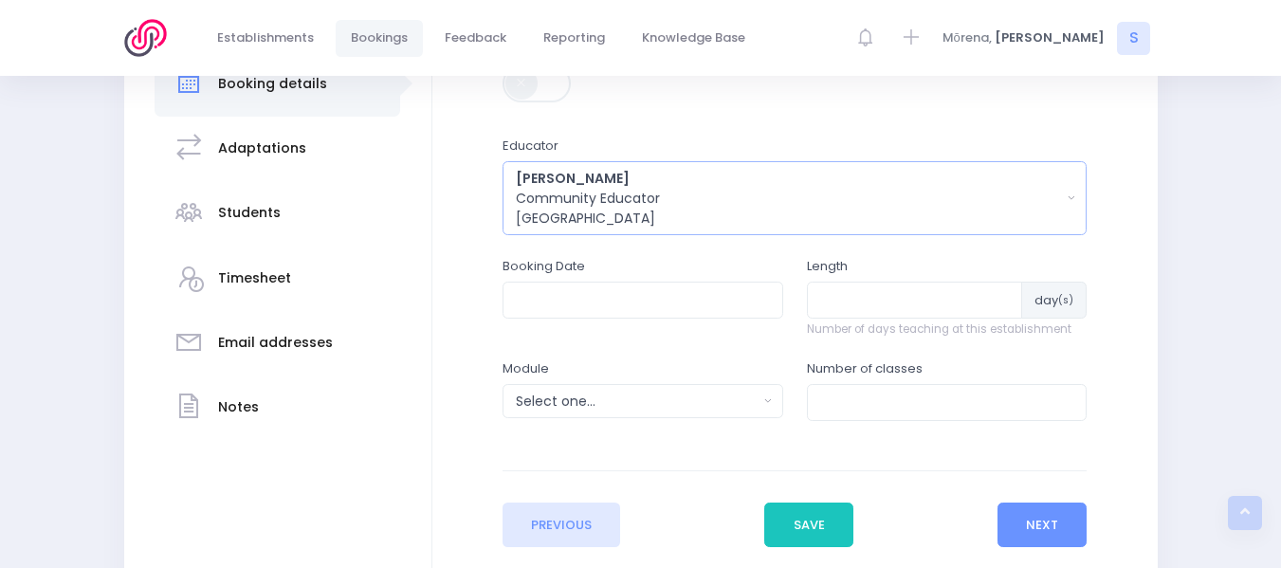
scroll to position [391, 0]
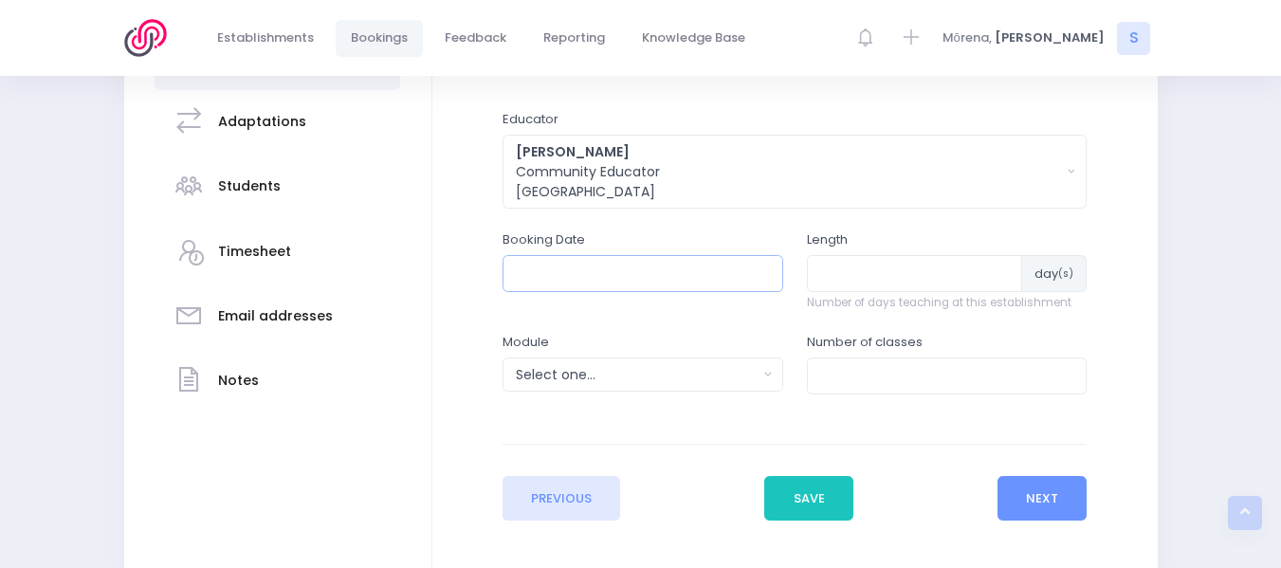
click at [593, 272] on input "text" at bounding box center [642, 273] width 281 height 36
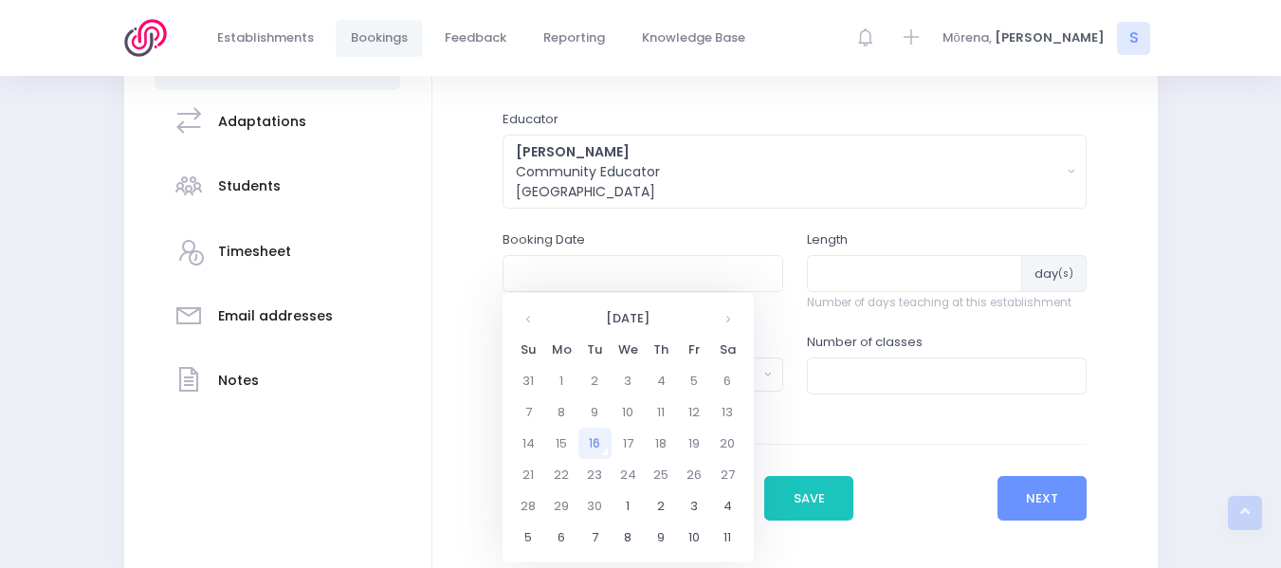
click at [595, 438] on td "16" at bounding box center [594, 443] width 33 height 31
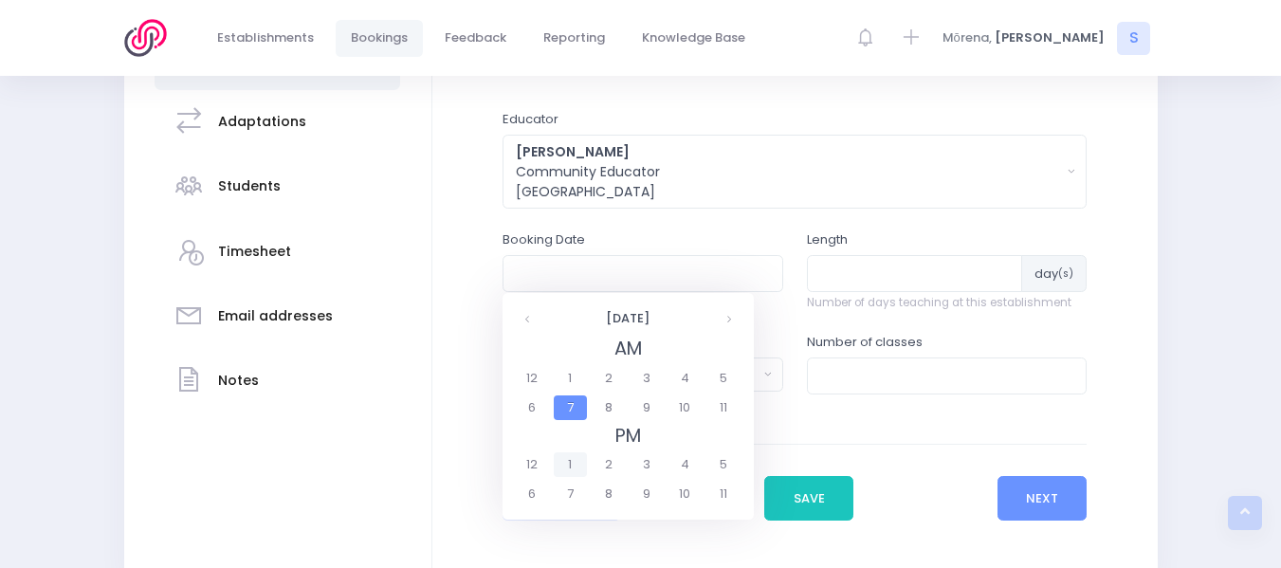
click at [573, 465] on span "1" at bounding box center [570, 464] width 33 height 25
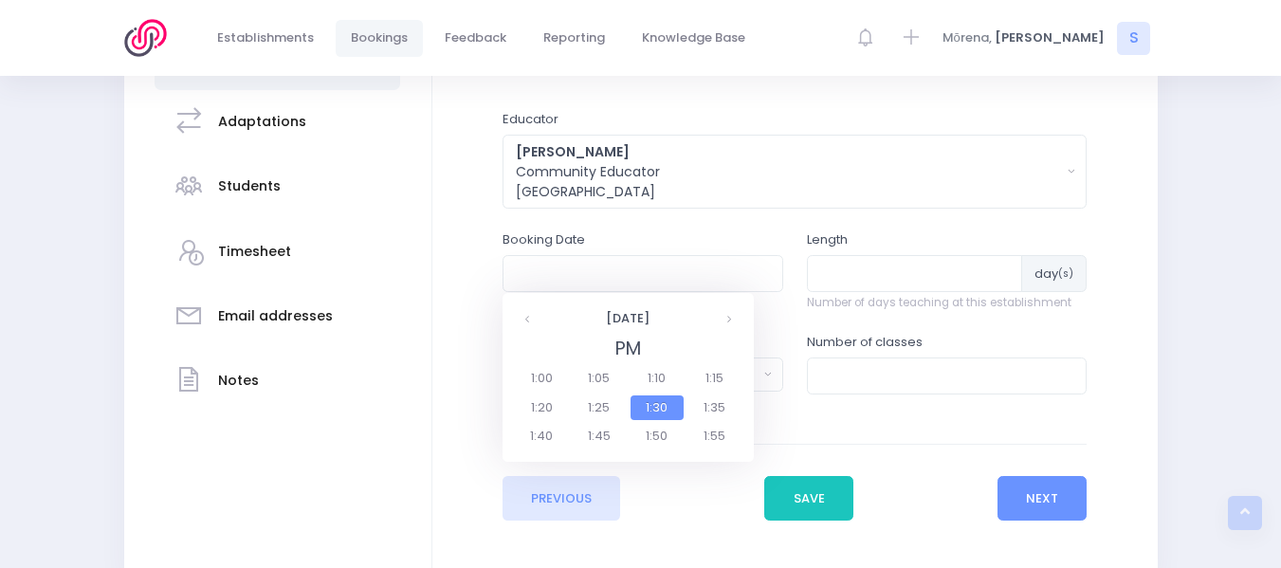
click at [665, 404] on span "1:30" at bounding box center [656, 407] width 53 height 25
type input "16/09/2025 01:30 PM"
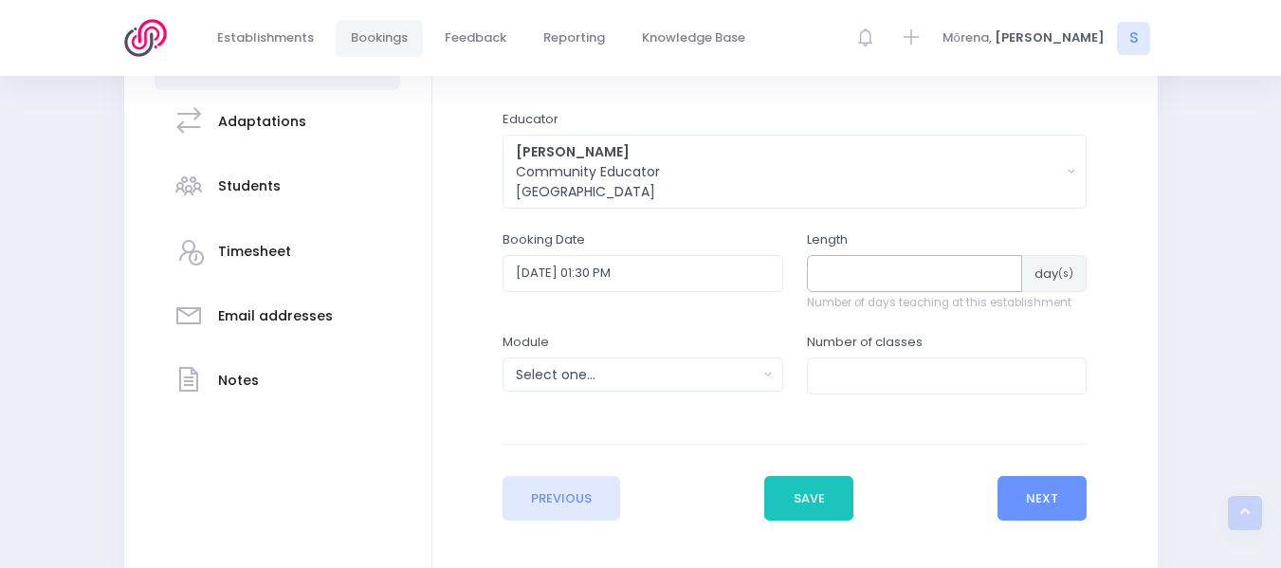
click at [847, 277] on input "number" at bounding box center [915, 273] width 216 height 36
type input "1"
click at [841, 374] on input "number" at bounding box center [947, 375] width 281 height 36
type input "1"
click at [560, 368] on div "Select one..." at bounding box center [637, 375] width 242 height 20
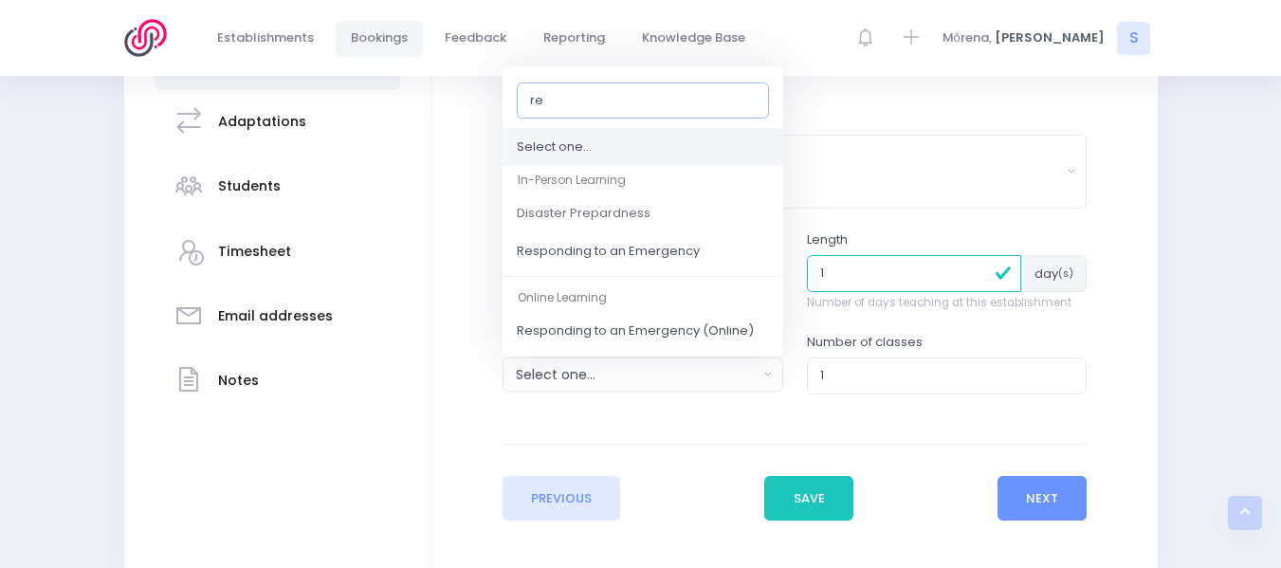
type input "res"
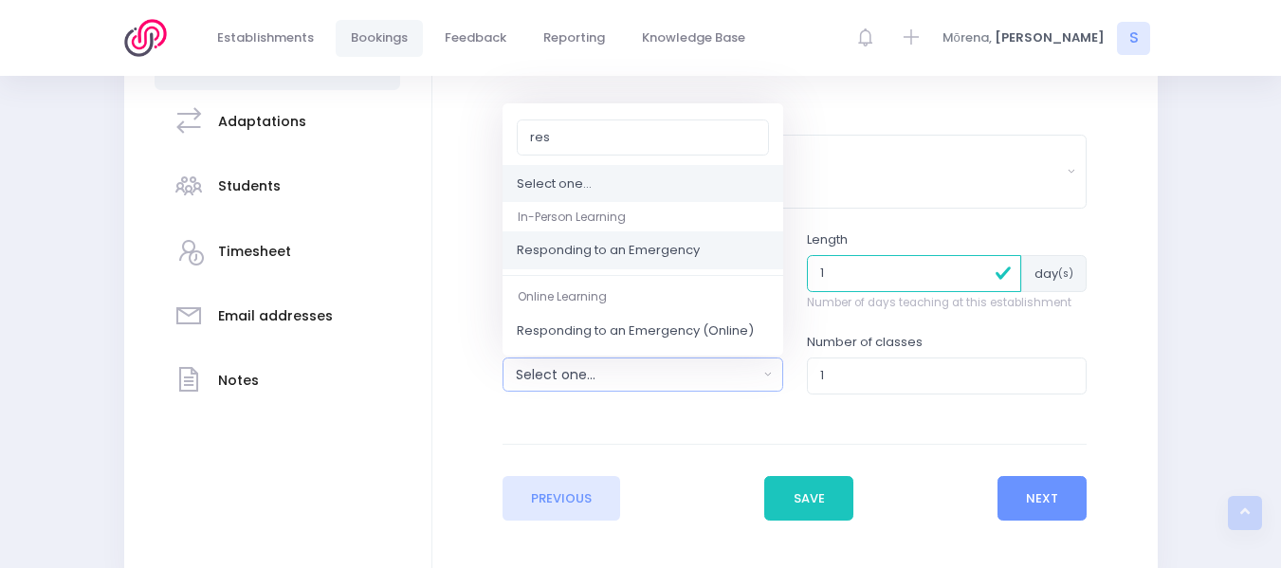
click at [634, 246] on span "Responding to an Emergency" at bounding box center [608, 251] width 183 height 19
select select "Responding to an Emergency"
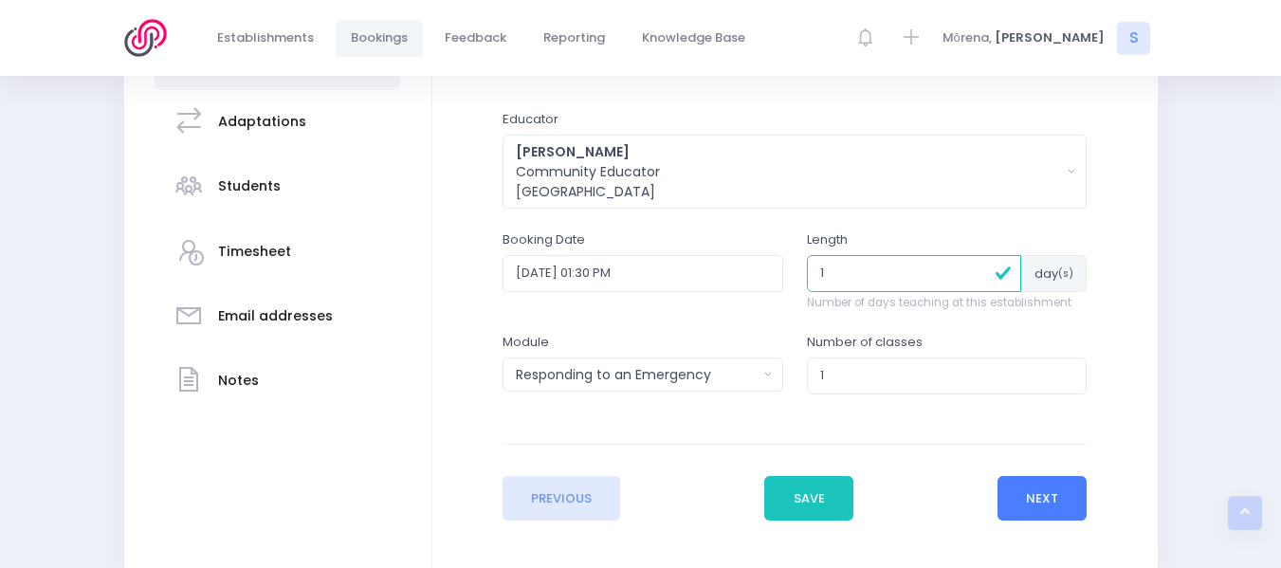
click at [1045, 487] on button "Next" at bounding box center [1042, 499] width 90 height 46
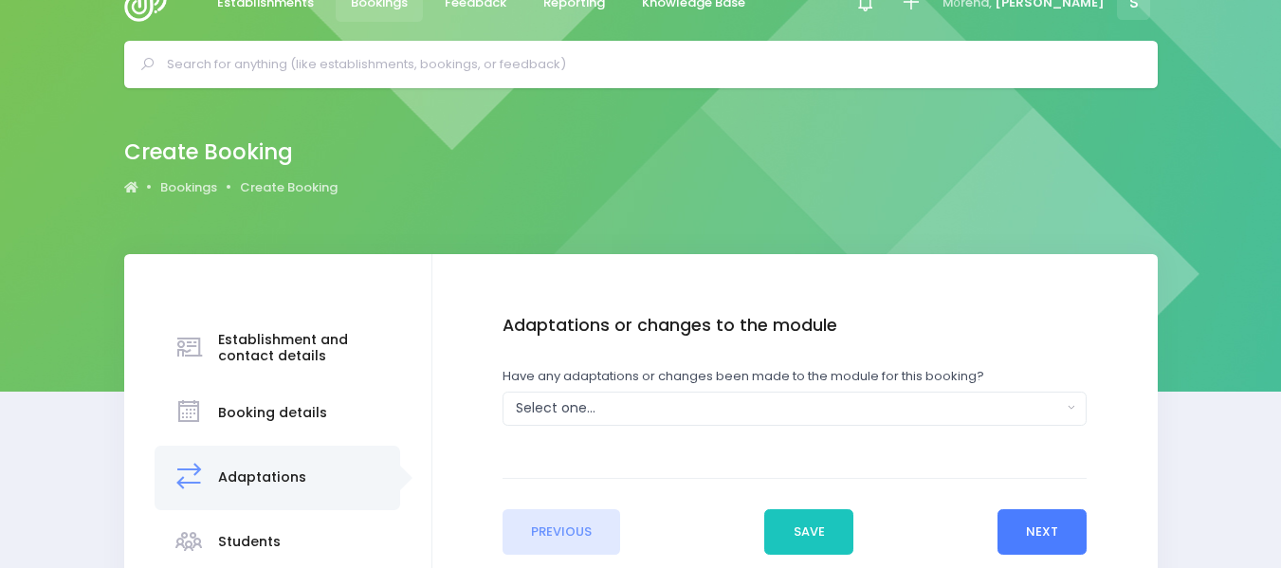
scroll to position [0, 0]
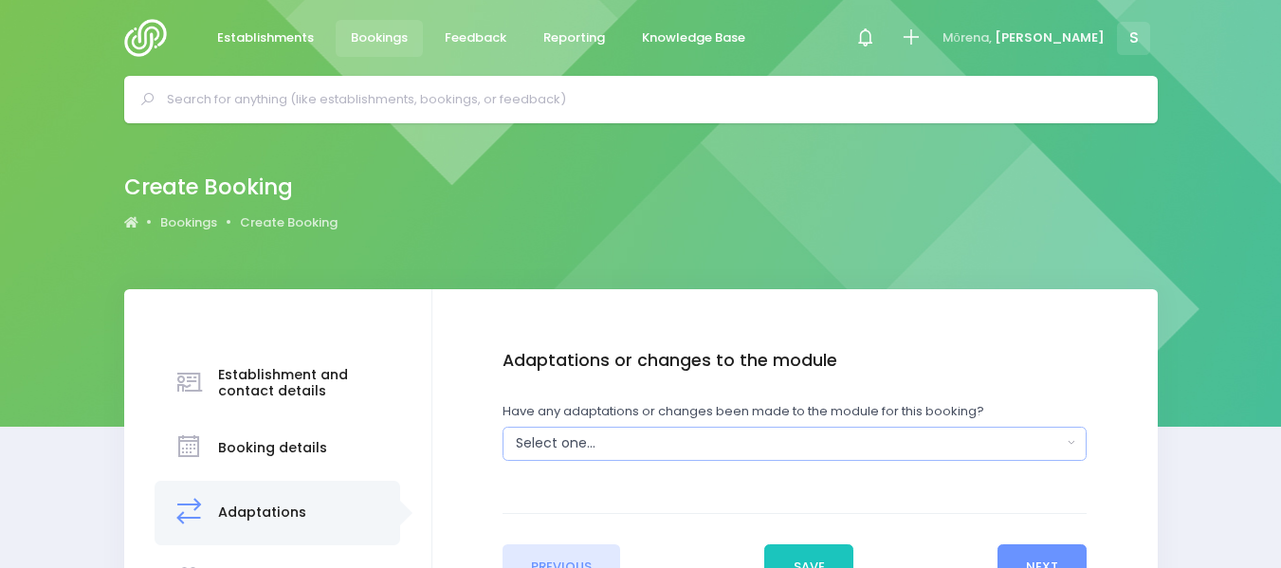
click at [1075, 438] on button "Select one..." at bounding box center [794, 444] width 584 height 34
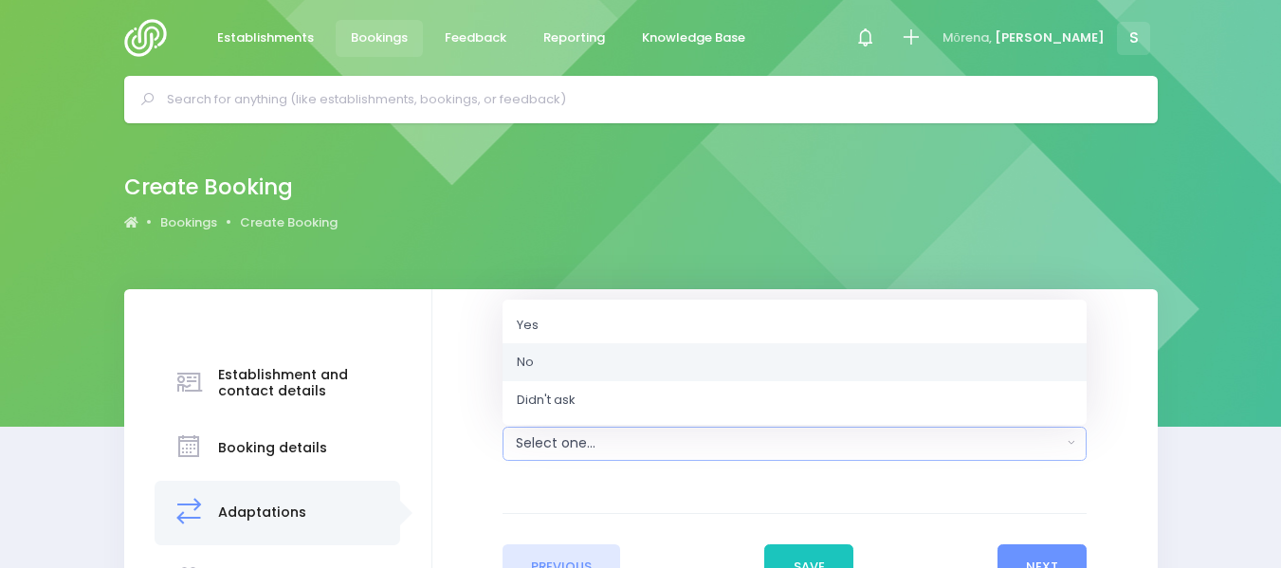
click at [694, 359] on link "No" at bounding box center [794, 362] width 584 height 38
select select "No"
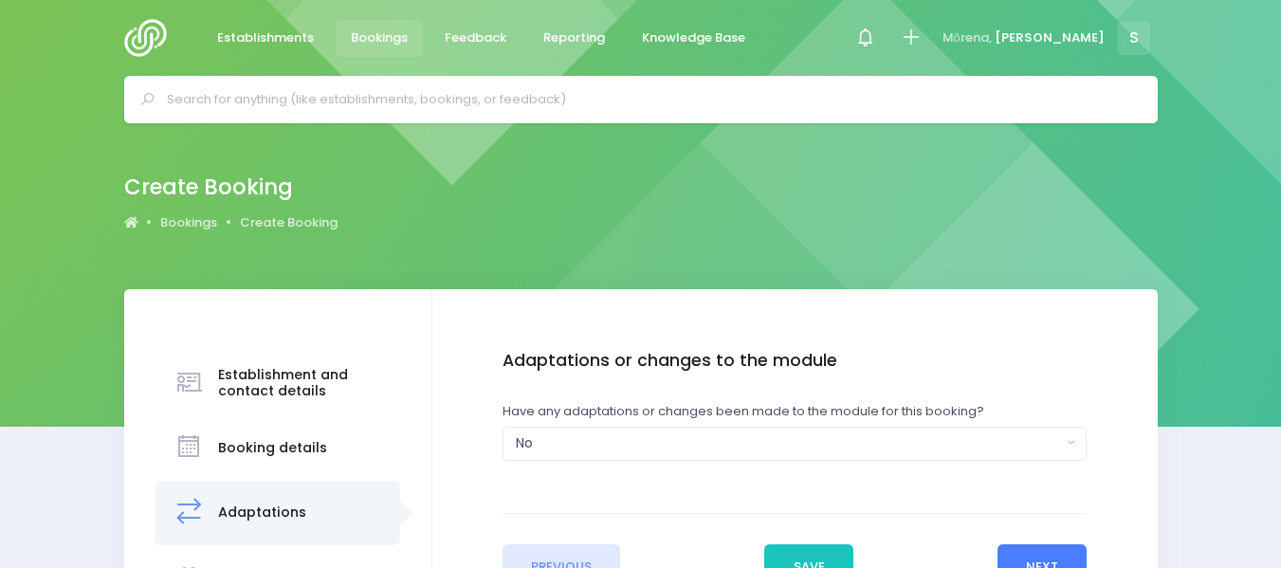
click at [1023, 551] on button "Next" at bounding box center [1042, 567] width 90 height 46
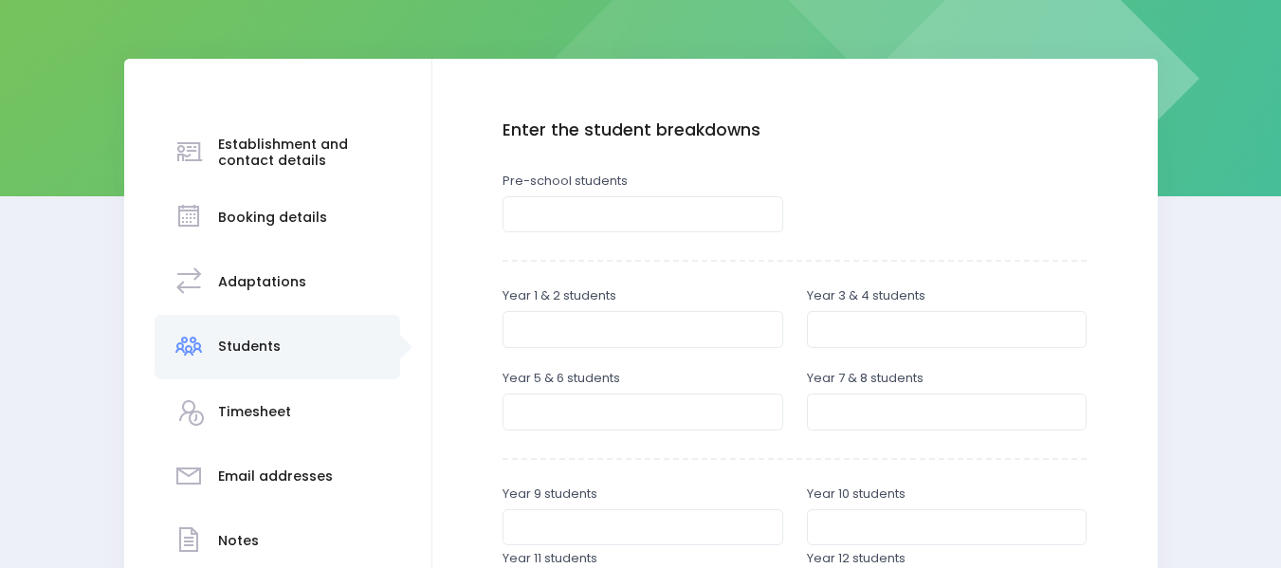
scroll to position [209, 0]
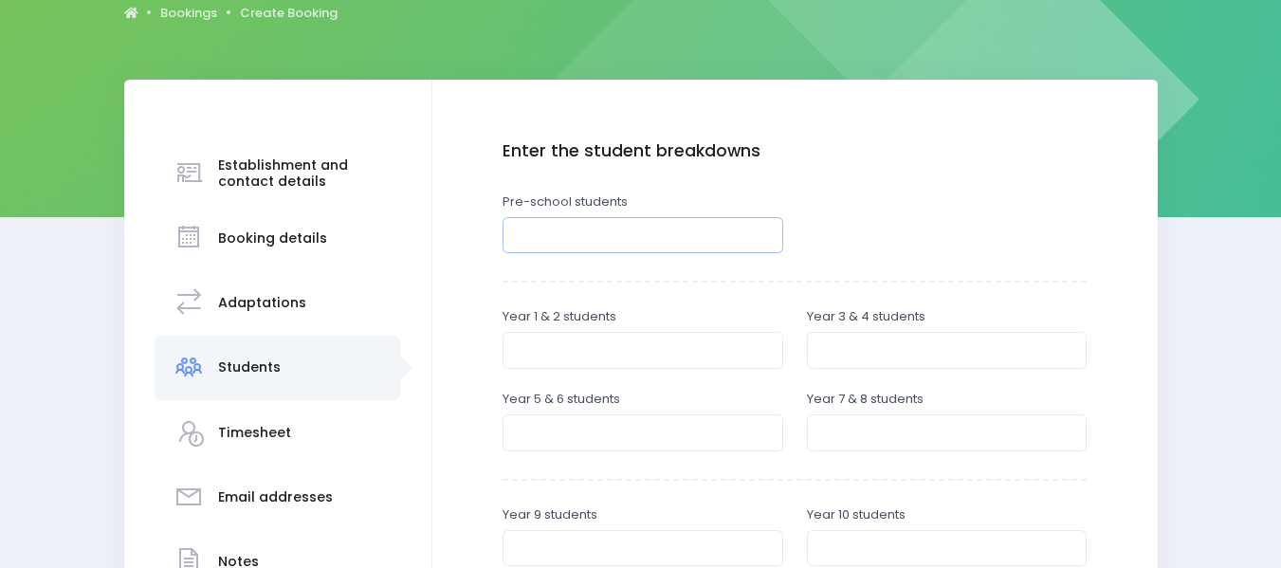
click at [582, 240] on input "number" at bounding box center [642, 235] width 281 height 36
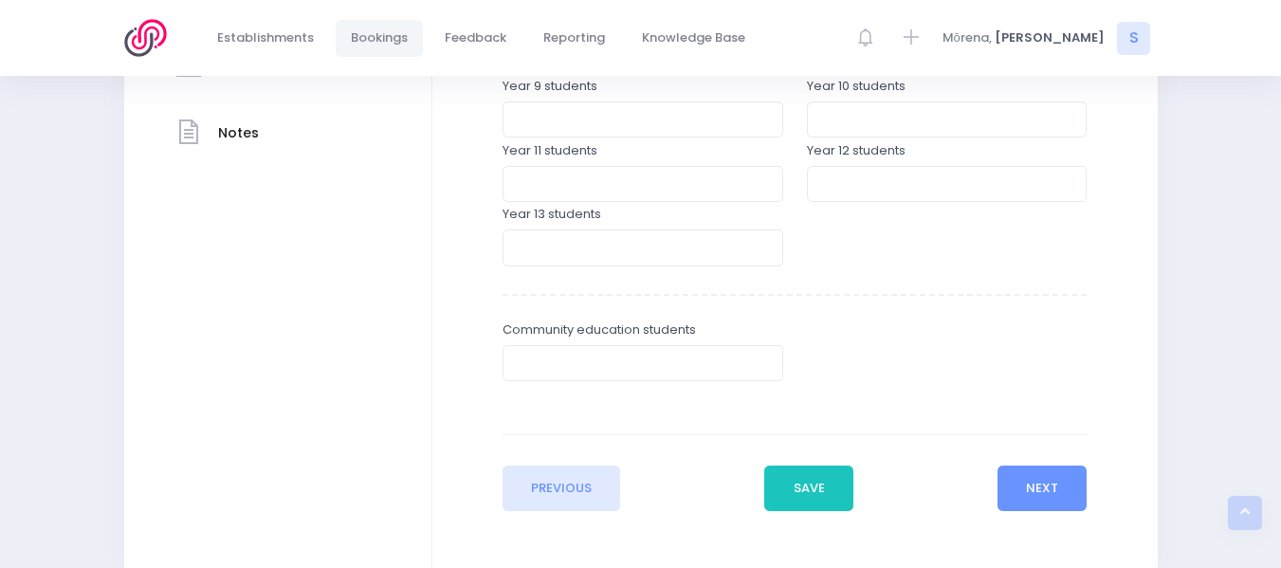
scroll to position [662, 0]
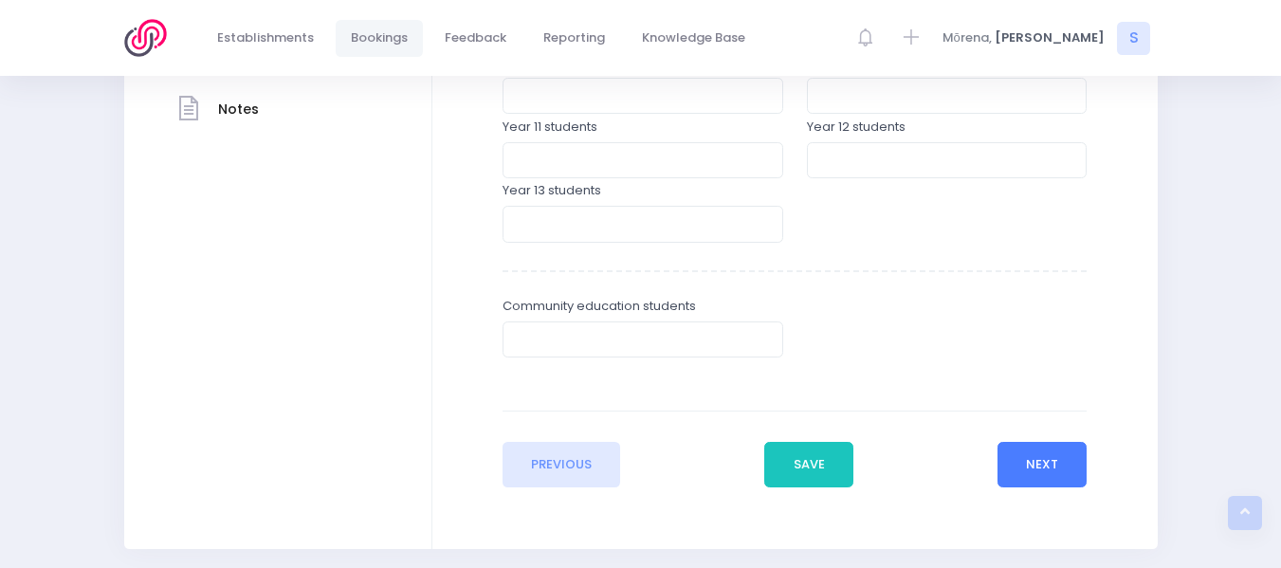
type input "25"
click at [1020, 458] on button "Next" at bounding box center [1042, 465] width 90 height 46
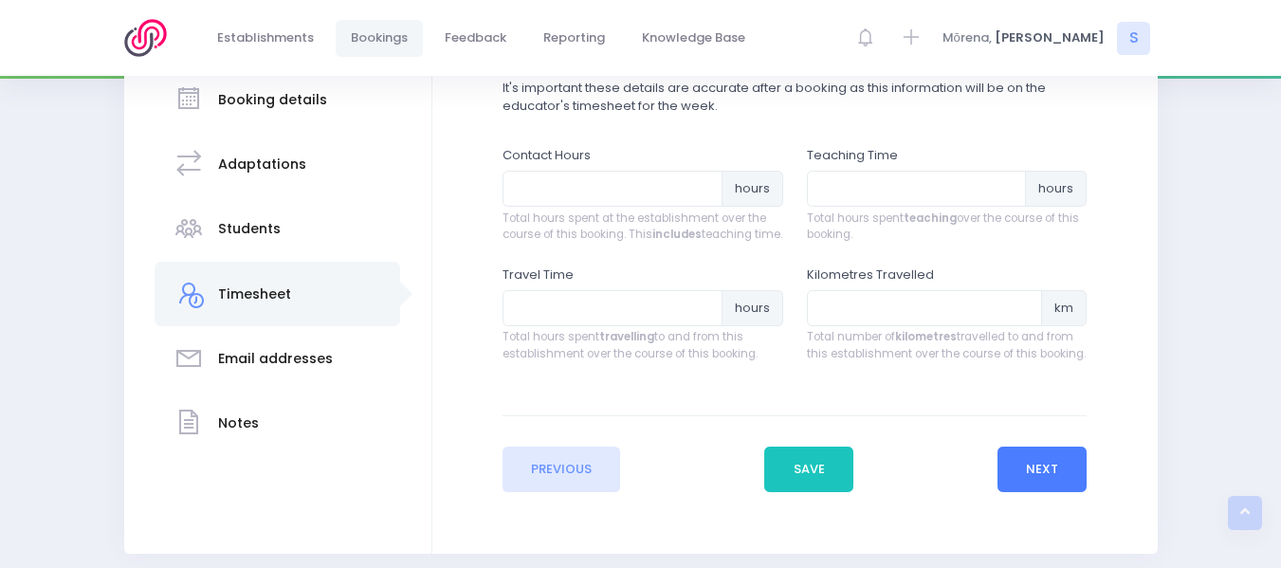
scroll to position [356, 0]
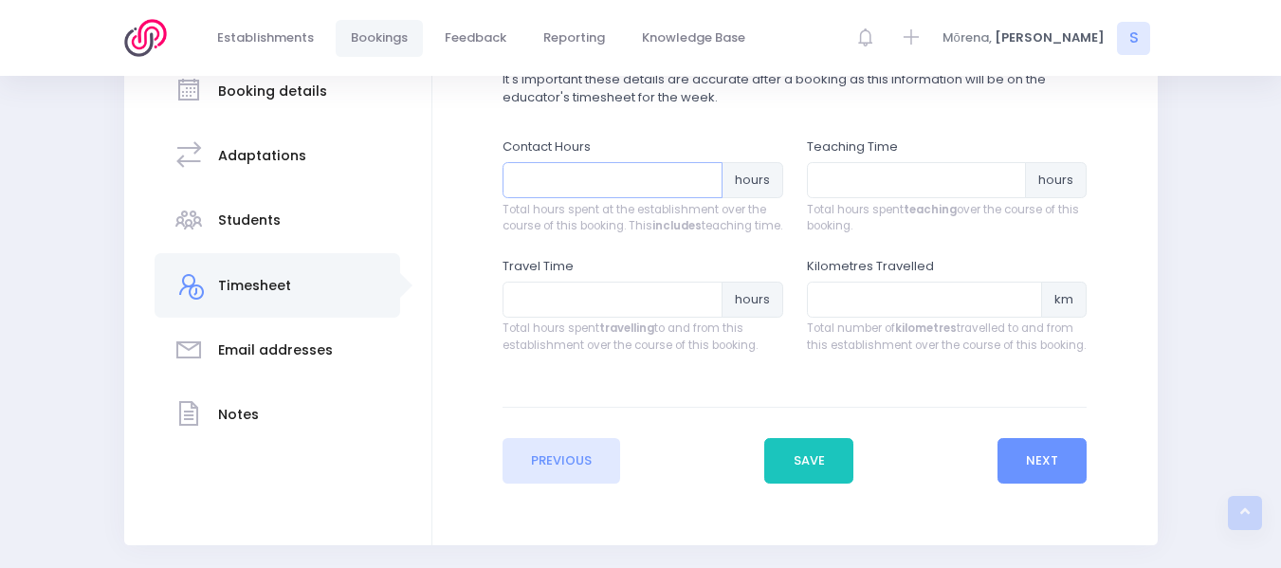
click at [543, 176] on input "number" at bounding box center [612, 180] width 220 height 36
type input "1.25"
click at [831, 173] on input "number" at bounding box center [917, 180] width 220 height 36
type input "1"
click at [542, 318] on input "number" at bounding box center [612, 300] width 220 height 36
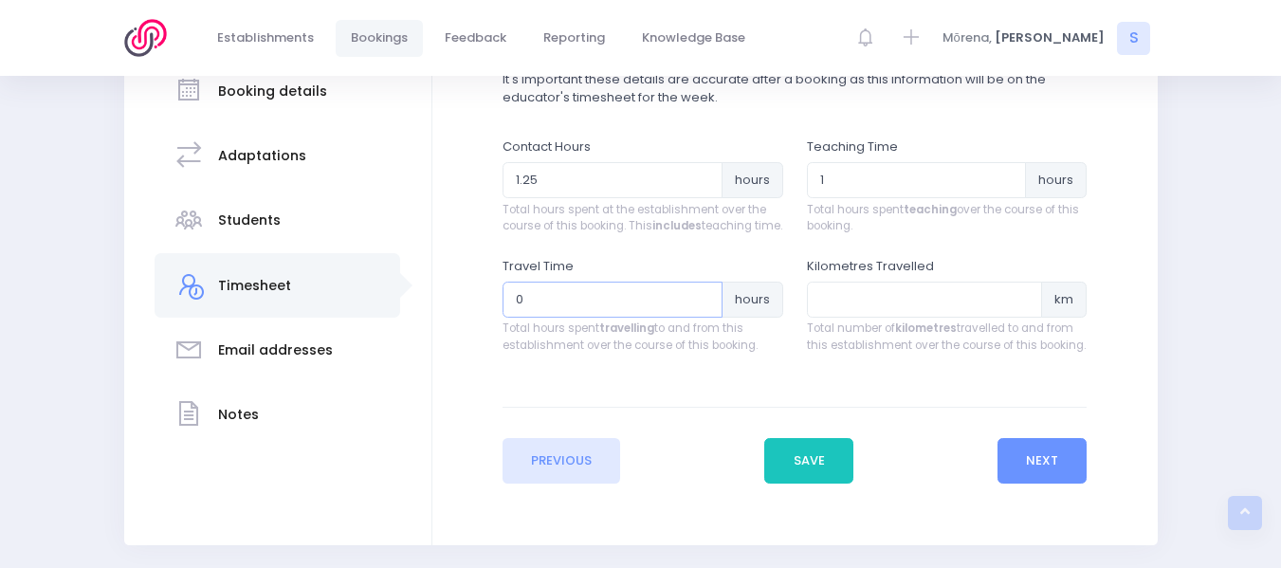
type input "0.5"
click at [1040, 483] on button "Next" at bounding box center [1042, 461] width 90 height 46
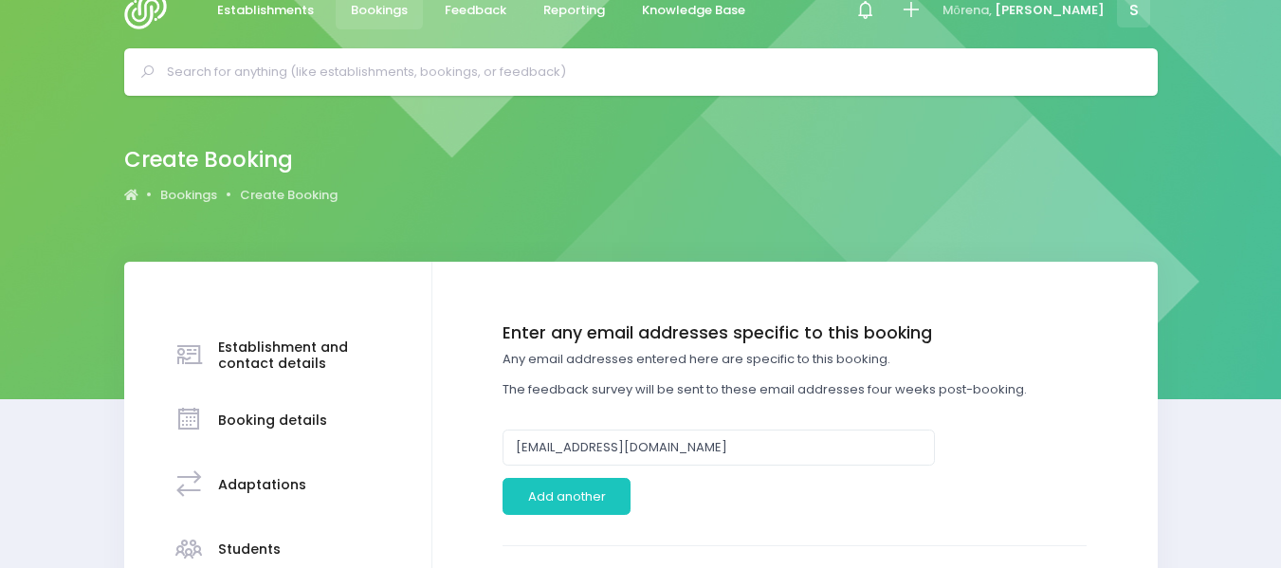
scroll to position [0, 0]
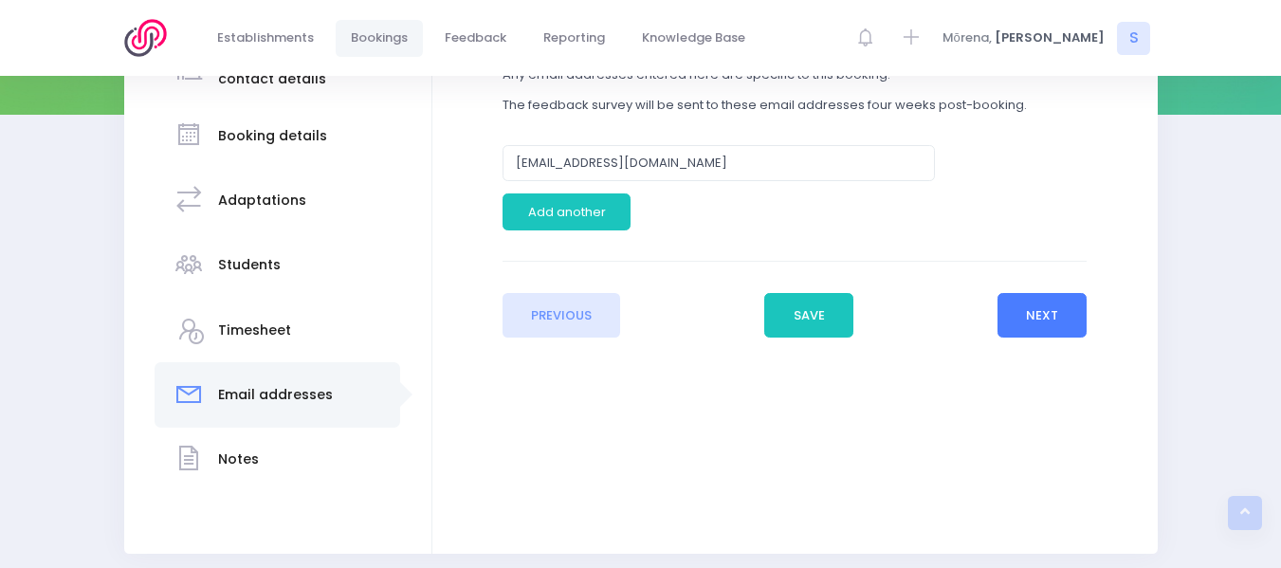
click at [1060, 310] on button "Next" at bounding box center [1042, 316] width 90 height 46
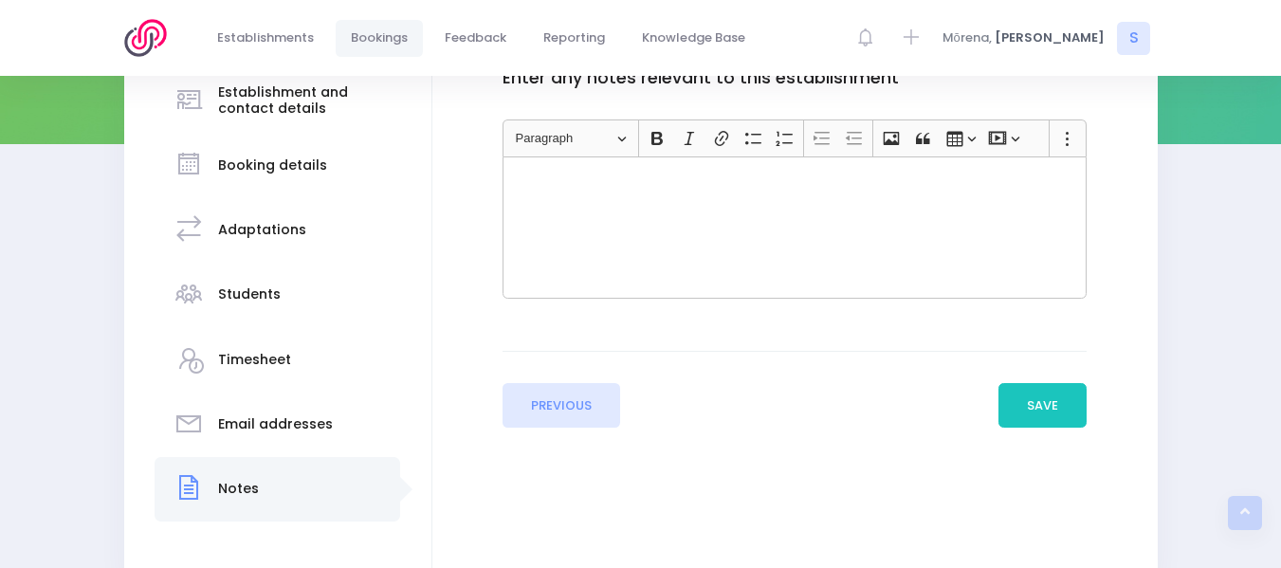
scroll to position [287, 0]
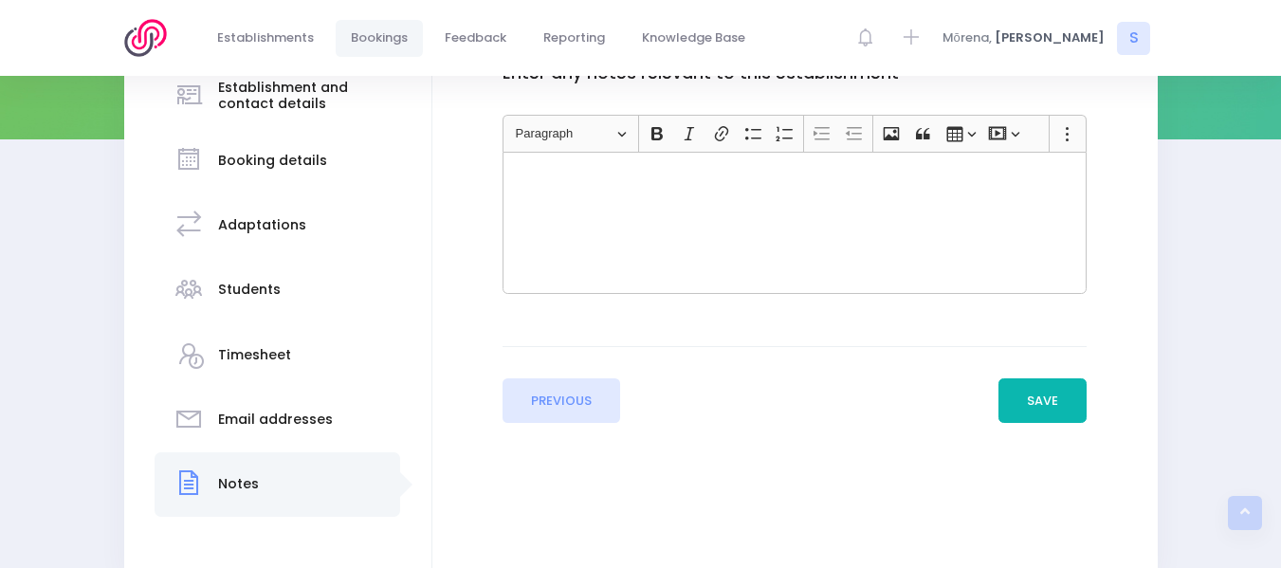
click at [1047, 401] on button "Save" at bounding box center [1042, 401] width 89 height 46
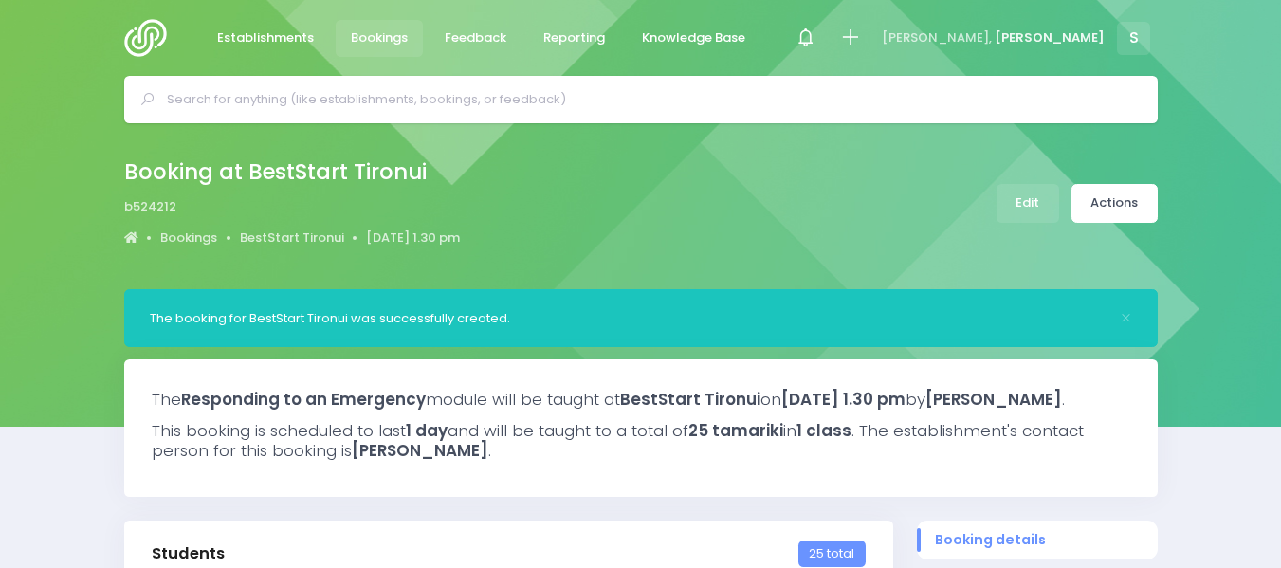
select select "5"
click at [1114, 197] on link "Actions" at bounding box center [1114, 203] width 86 height 39
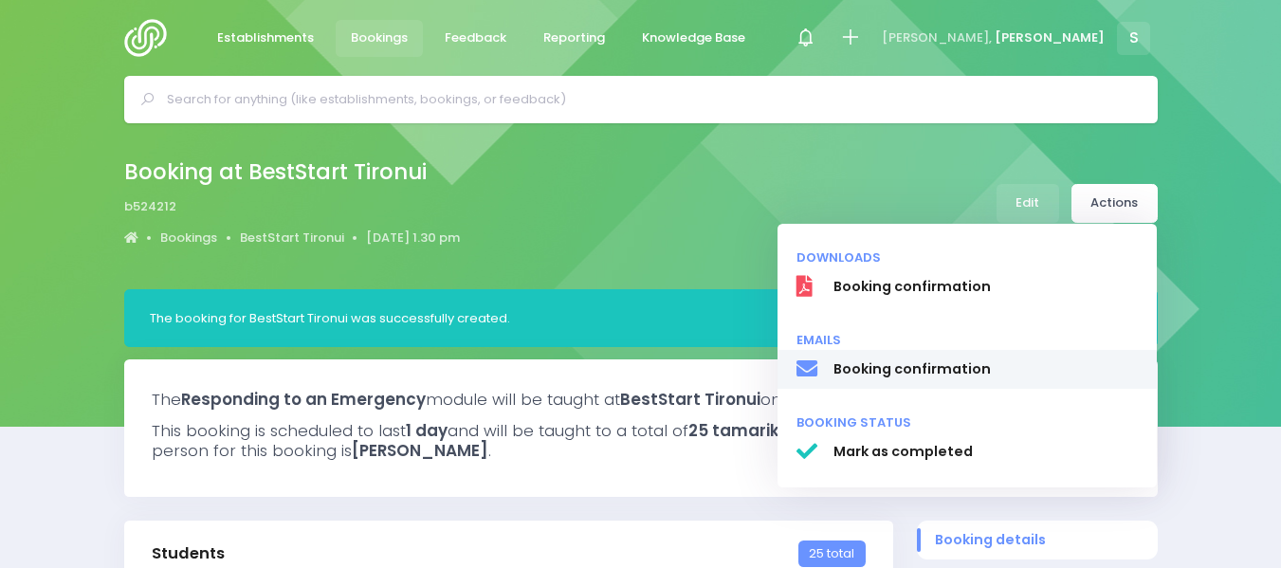
click at [888, 369] on span "Booking confirmation" at bounding box center [984, 369] width 305 height 20
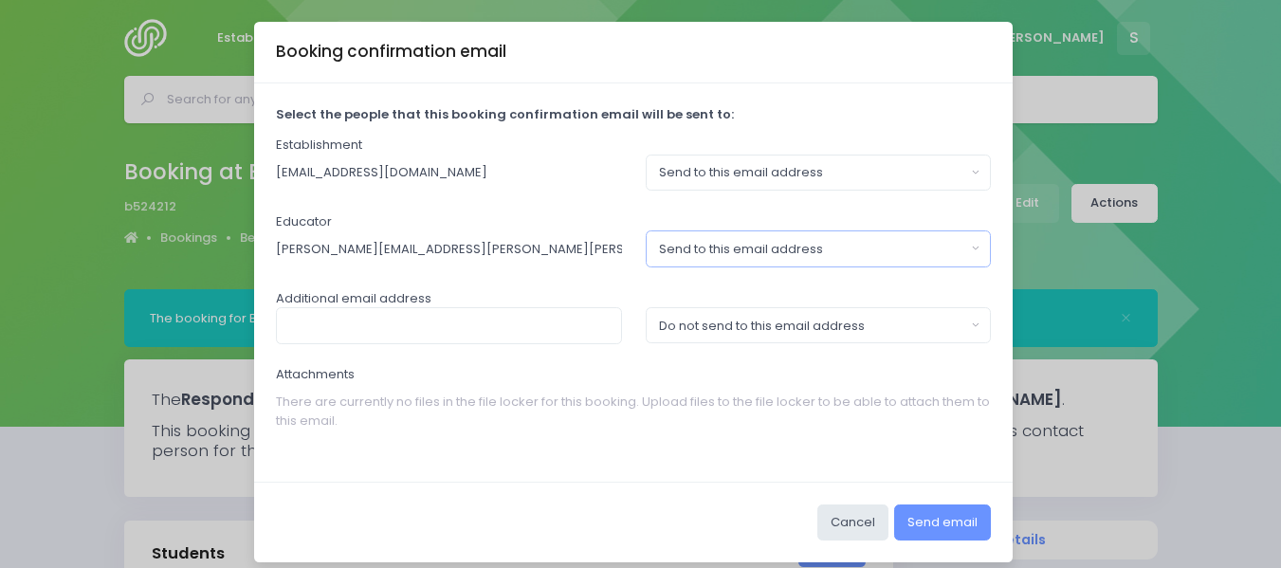
click at [965, 247] on button "Send to this email address" at bounding box center [819, 248] width 346 height 36
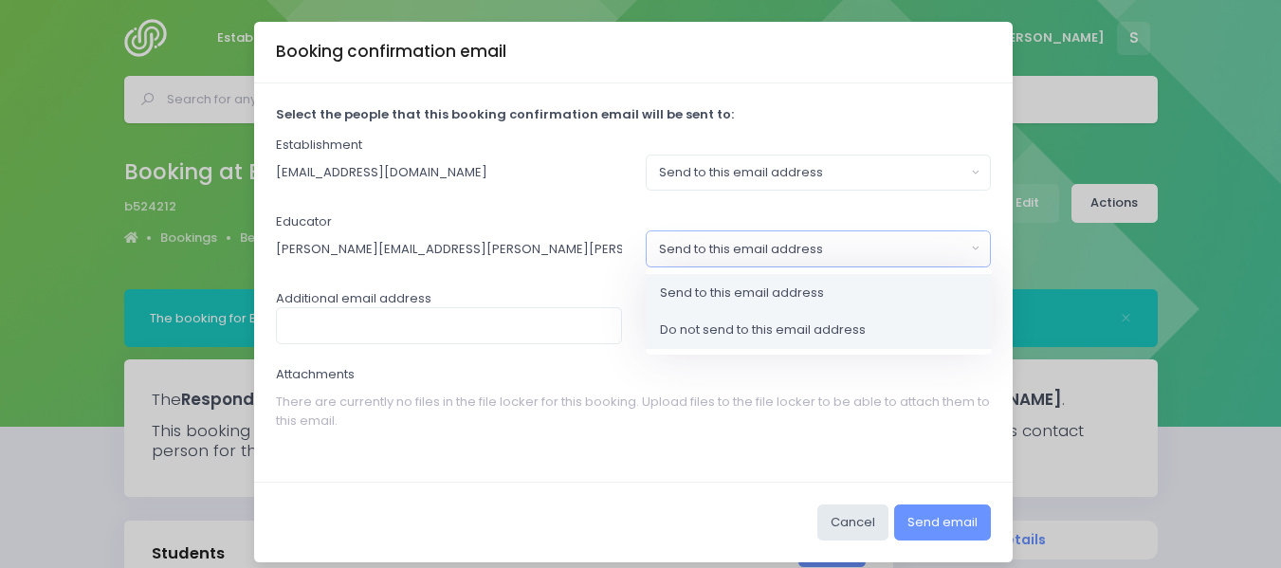
click at [788, 328] on span "Do not send to this email address" at bounding box center [763, 329] width 206 height 19
select select "no_email"
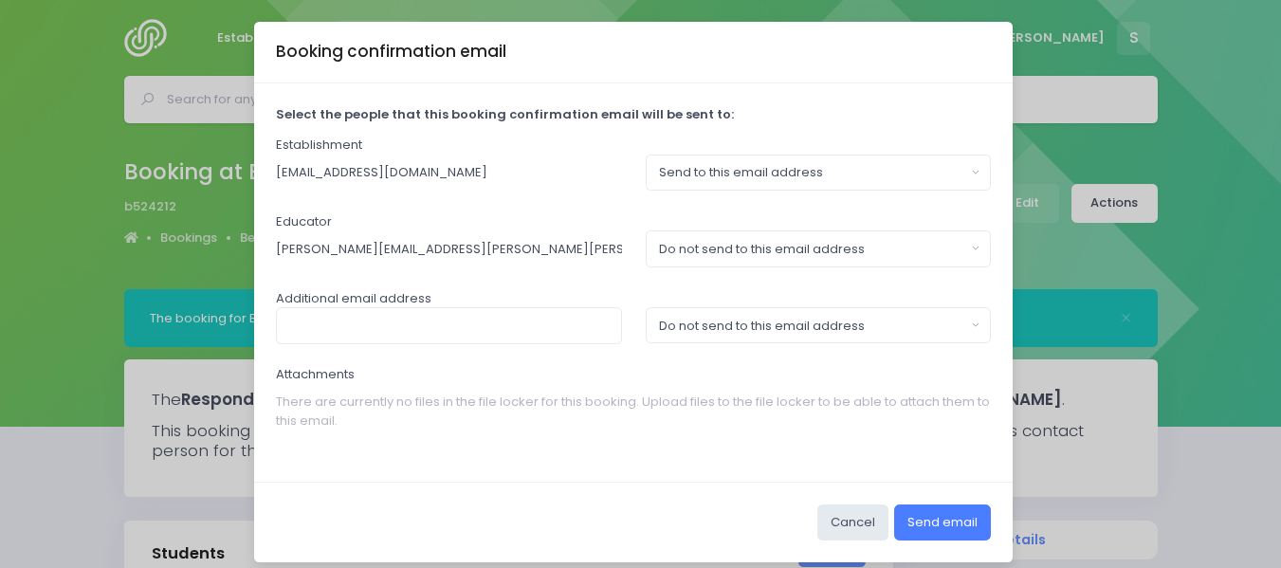
click at [925, 510] on button "Send email" at bounding box center [942, 522] width 97 height 36
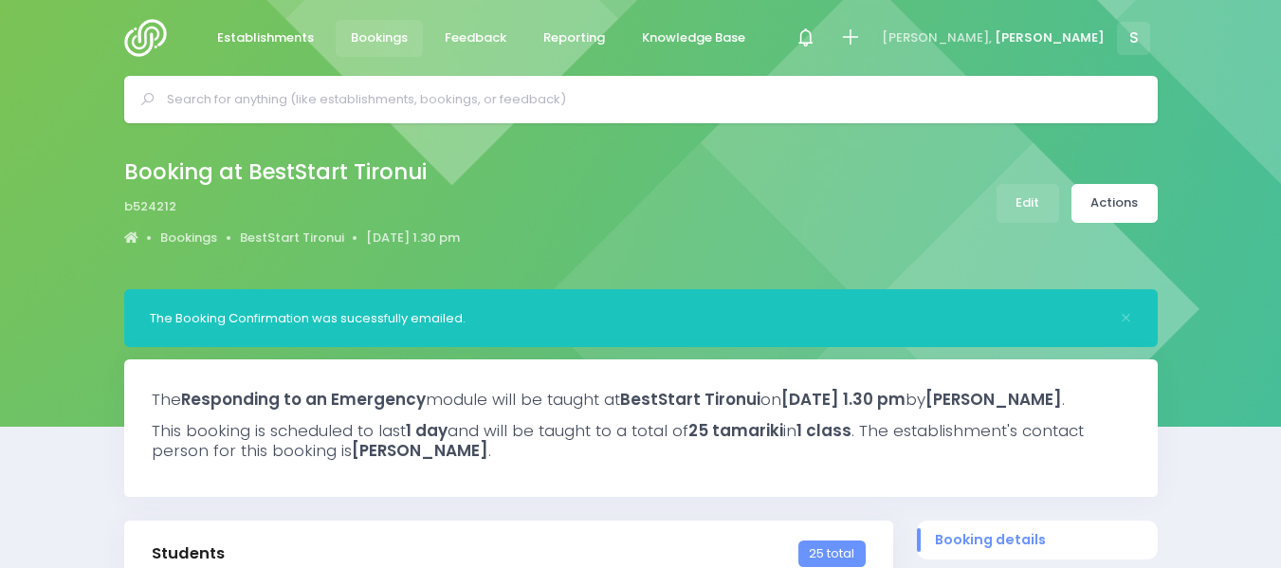
select select "5"
